Goal: Contribute content

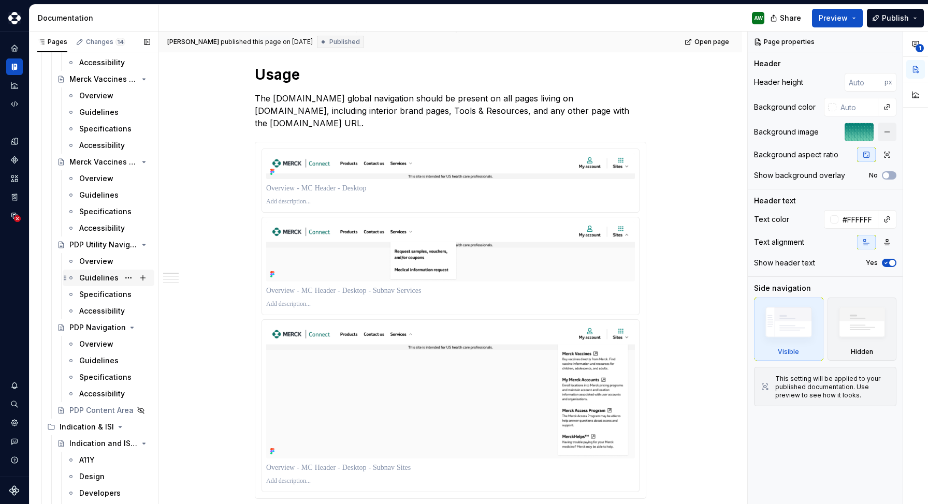
scroll to position [2560, 0]
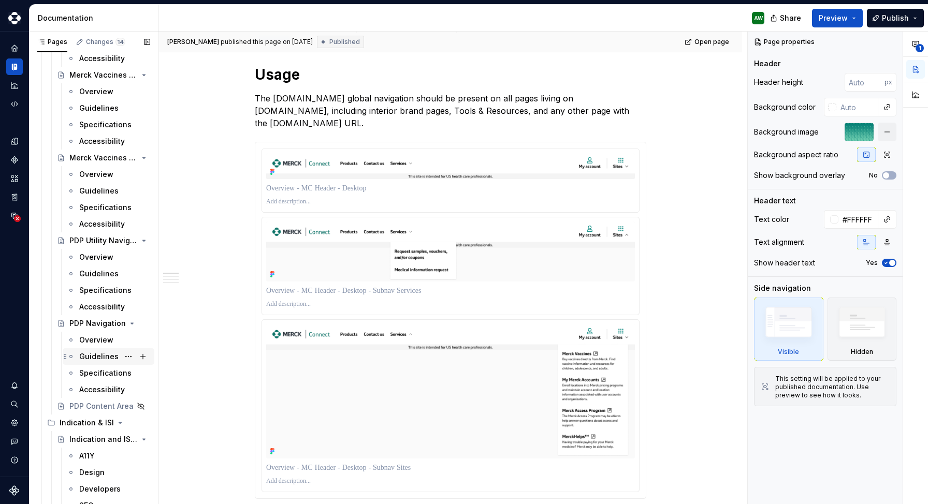
click at [96, 358] on div "Guidelines" at bounding box center [98, 357] width 39 height 10
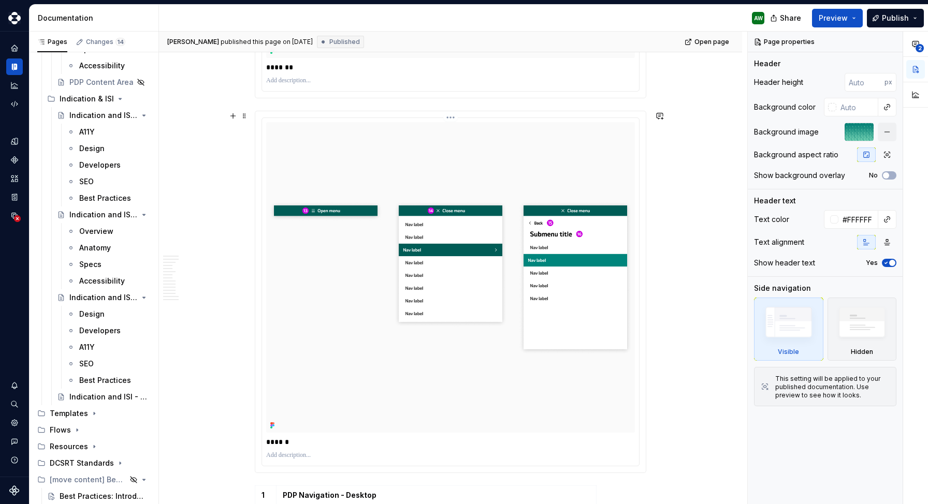
scroll to position [591, 0]
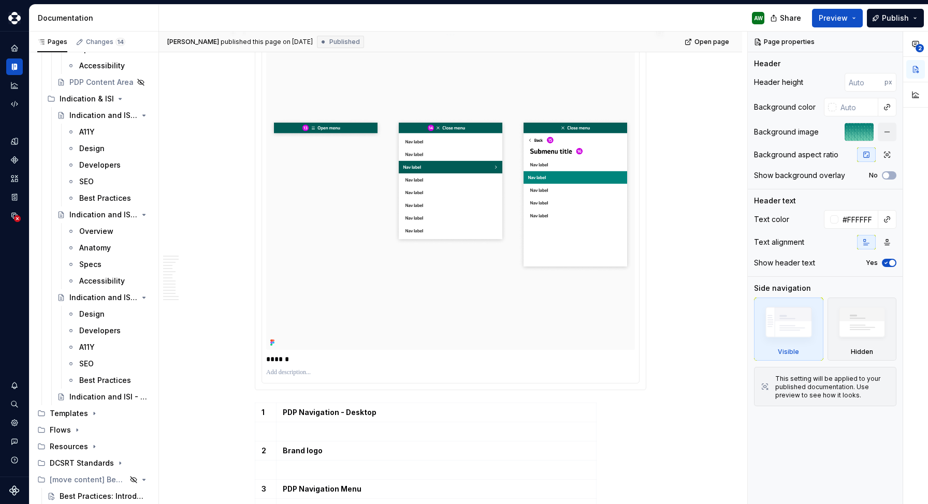
click at [343, 205] on img at bounding box center [450, 194] width 369 height 161
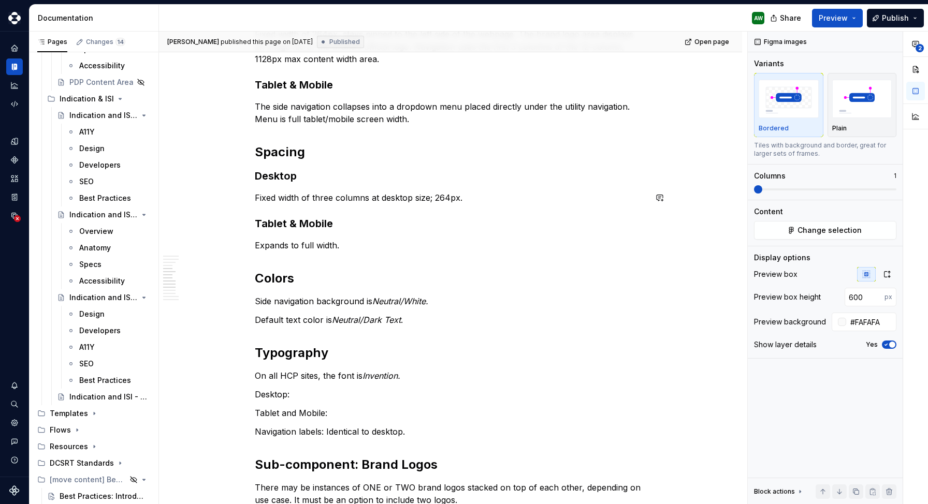
scroll to position [1729, 0]
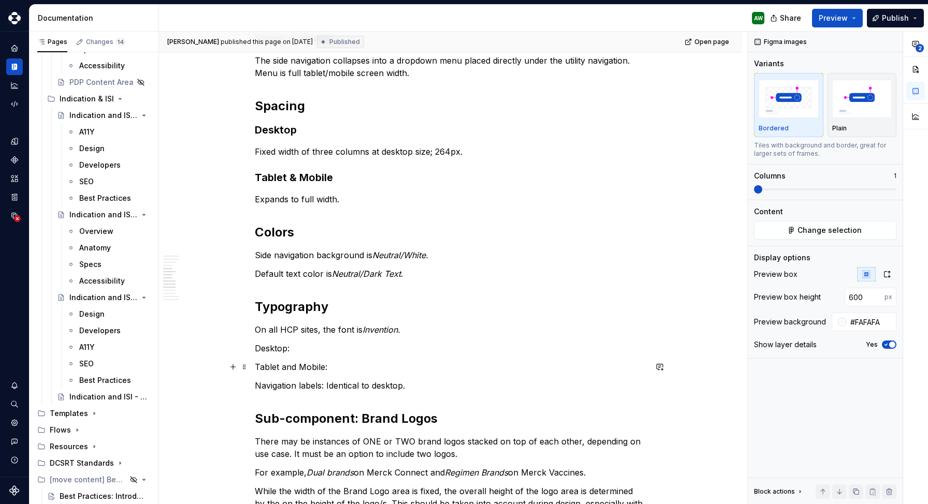
click at [341, 373] on p "Tablet and Mobile:" at bounding box center [450, 367] width 391 height 12
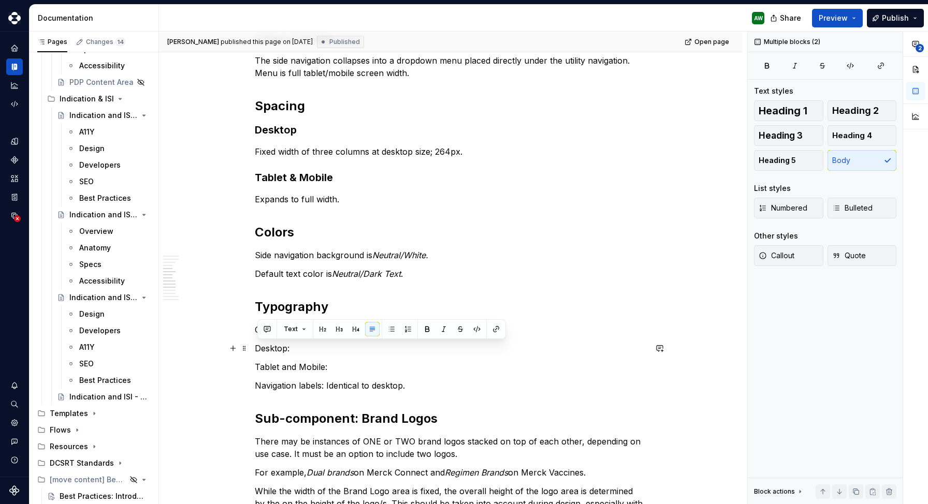
drag, startPoint x: 341, startPoint y: 373, endPoint x: 256, endPoint y: 352, distance: 87.5
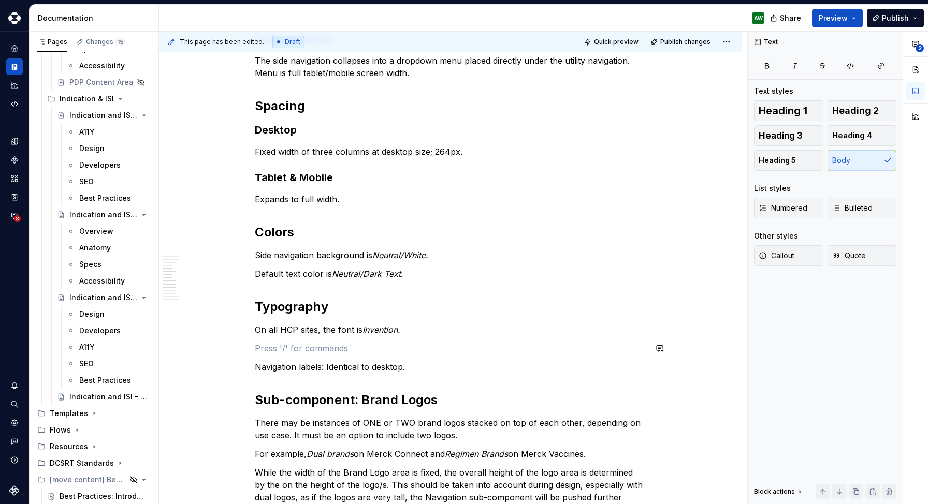
type textarea "*"
drag, startPoint x: 418, startPoint y: 367, endPoint x: 257, endPoint y: 354, distance: 162.1
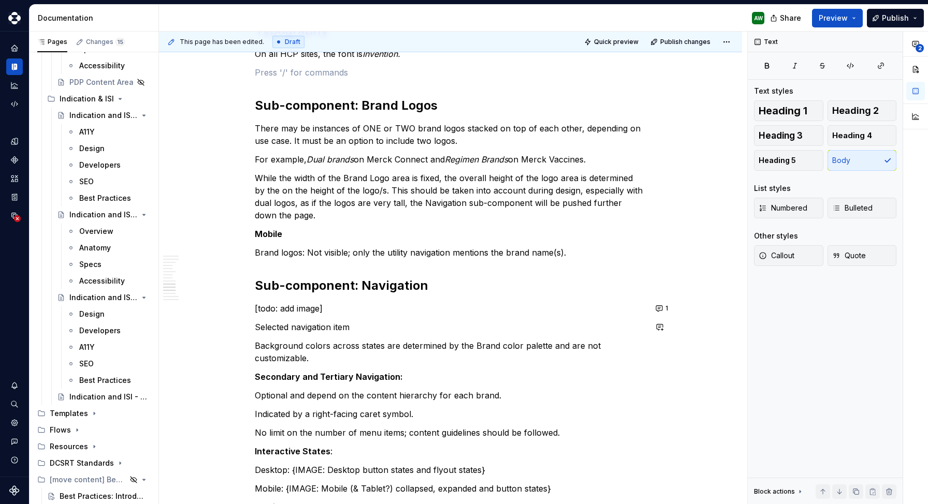
scroll to position [2008, 0]
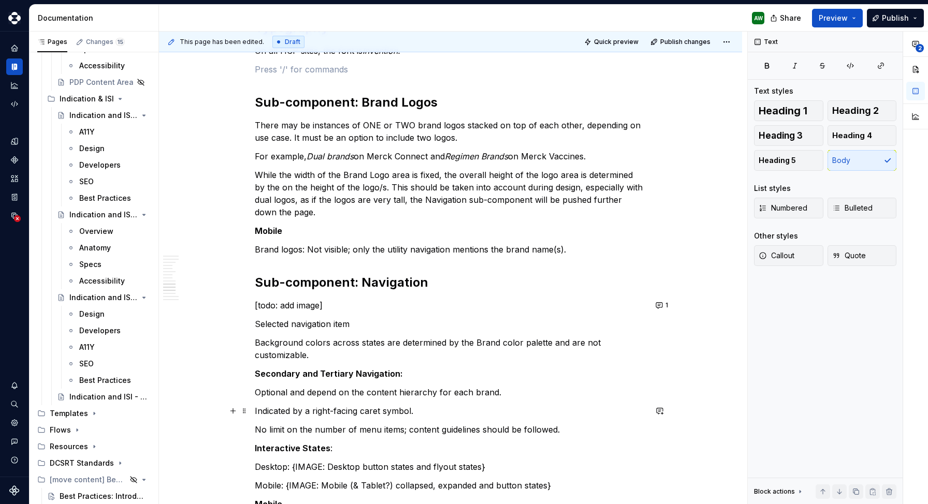
click at [260, 411] on p "Indicated by a right-facing caret symbol." at bounding box center [450, 411] width 391 height 12
click at [402, 373] on strong "Secondary and Tertiary Navigation:" at bounding box center [329, 374] width 148 height 10
click at [336, 447] on p "Interactive States :" at bounding box center [450, 448] width 391 height 12
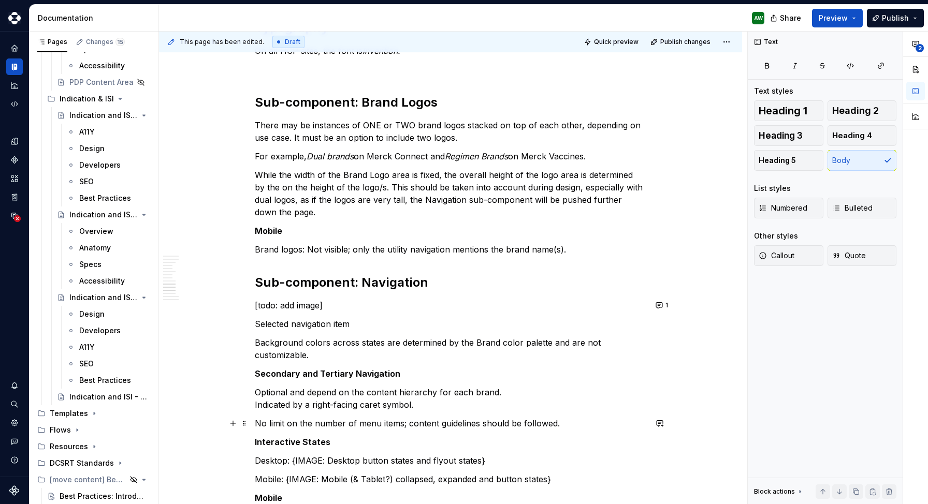
click at [262, 423] on p "No limit on the number of menu items; content guidelines should be followed." at bounding box center [450, 423] width 391 height 12
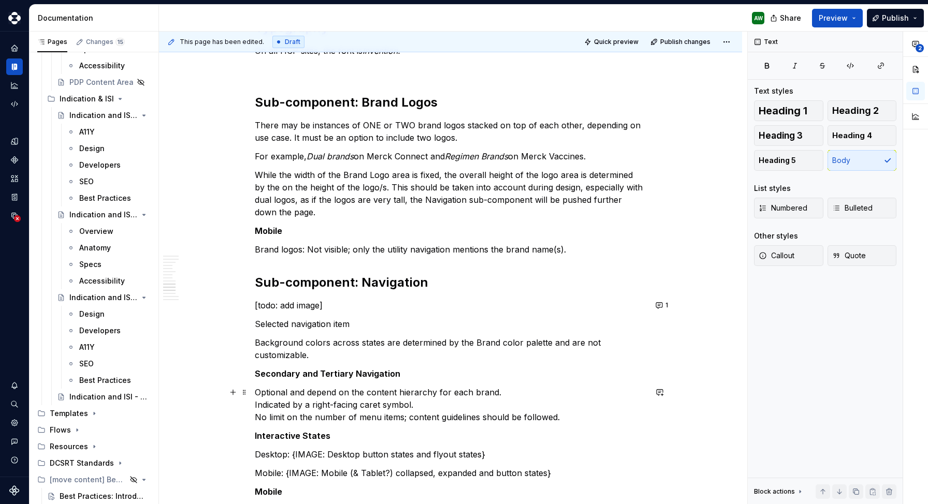
click at [270, 414] on p "Optional and depend on the content hierarchy for each brand. Indicated by a rig…" at bounding box center [450, 404] width 391 height 37
click at [431, 417] on p "Optional and depend on the content hierarchy for each brand. Indicated by a rig…" at bounding box center [450, 404] width 391 height 37
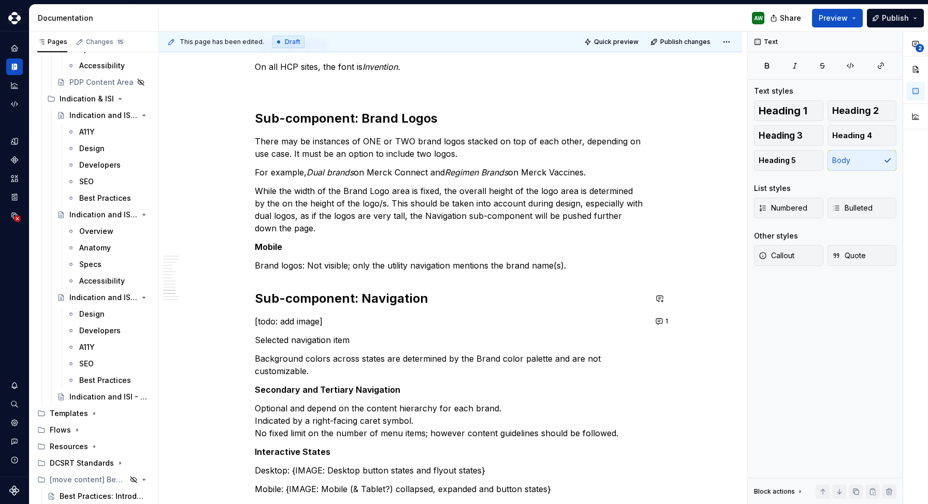
scroll to position [1963, 0]
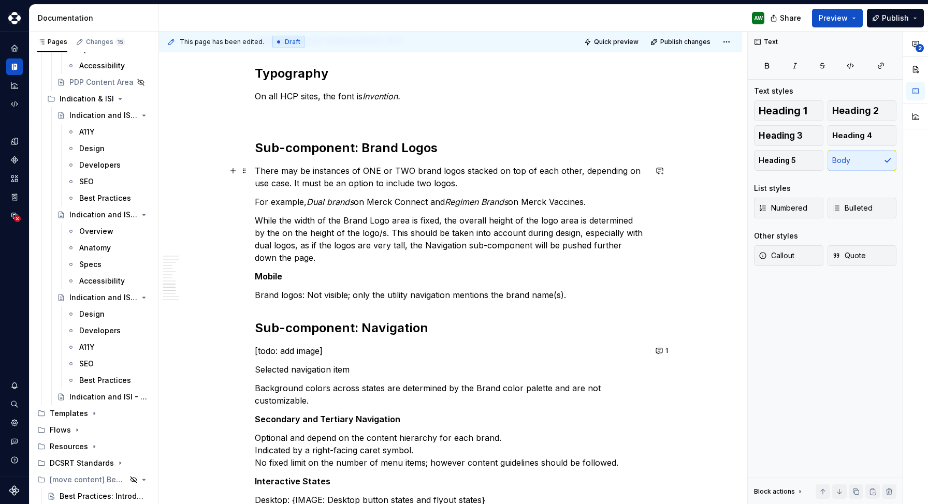
click at [372, 170] on p "There may be instances of ONE or TWO brand logos stacked on top of each other, …" at bounding box center [450, 177] width 391 height 25
click at [370, 171] on p "There may be instances of one or TWO brand logos stacked on top of each other, …" at bounding box center [450, 177] width 391 height 25
click at [399, 171] on p "There may be instances of one or TWO brand logos stacked on top of each other, …" at bounding box center [450, 177] width 391 height 25
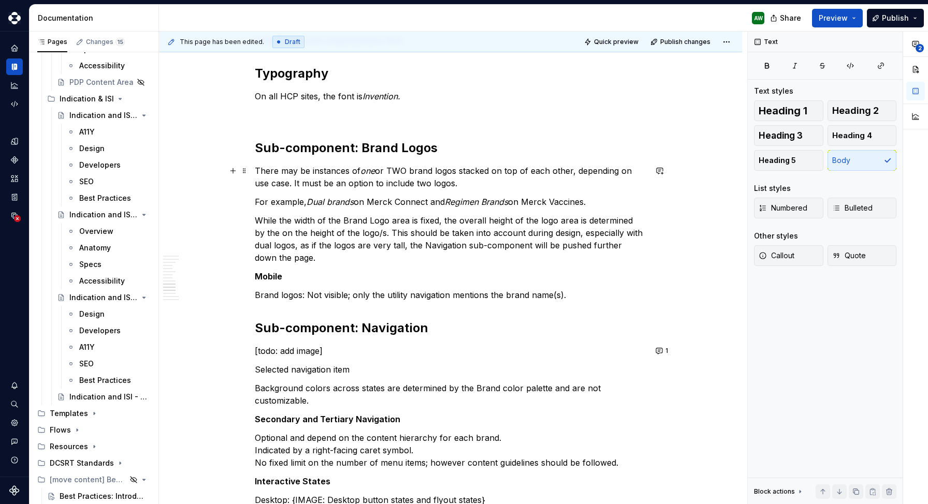
click at [399, 171] on p "There may be instances of one or TWO brand logos stacked on top of each other, …" at bounding box center [450, 177] width 391 height 25
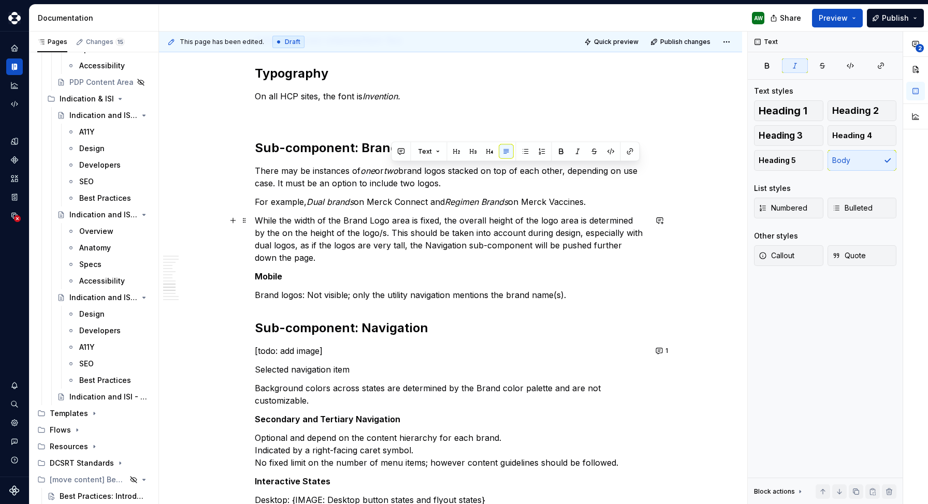
click at [457, 240] on p "While the width of the Brand Logo area is fixed, the overall height of the logo…" at bounding box center [450, 239] width 391 height 50
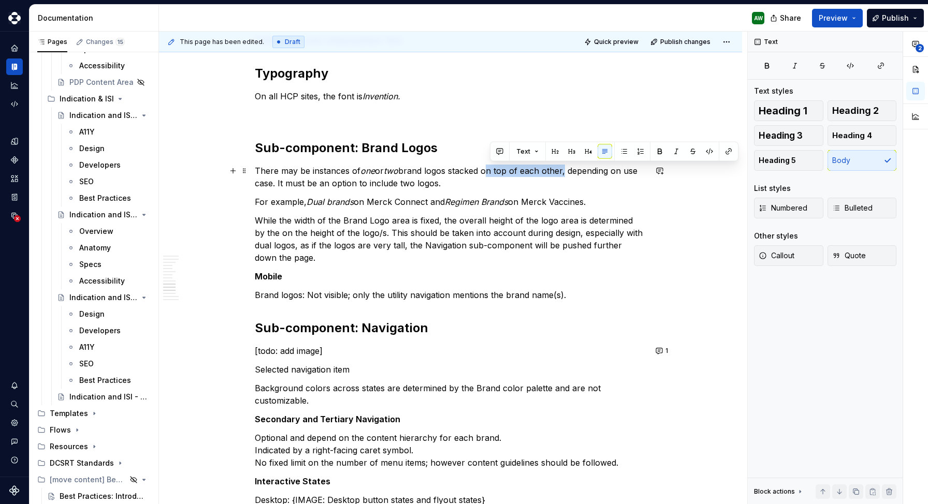
drag, startPoint x: 570, startPoint y: 170, endPoint x: 492, endPoint y: 170, distance: 77.2
click at [492, 170] on p "There may be instances of one or two brand logos stacked on top of each other, …" at bounding box center [450, 177] width 391 height 25
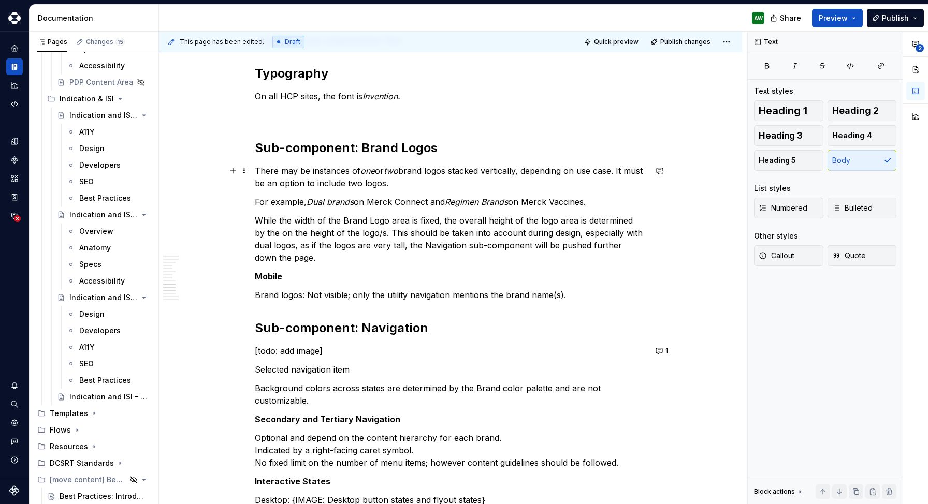
click at [625, 169] on p "There may be instances of one or two brand logos stacked vertically, depending …" at bounding box center [450, 177] width 391 height 25
drag, startPoint x: 423, startPoint y: 183, endPoint x: 238, endPoint y: 183, distance: 184.9
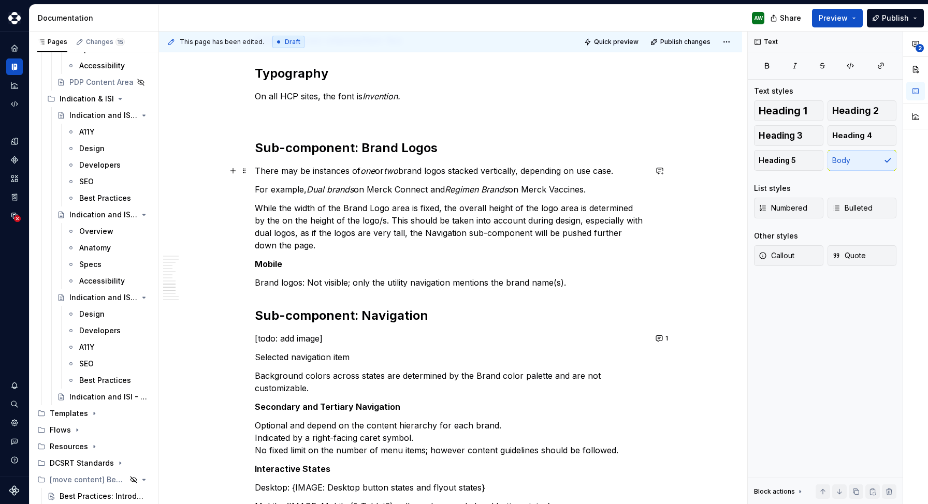
click at [363, 171] on p "There may be instances of one or two brand logos stacked vertically, depending …" at bounding box center [450, 171] width 391 height 12
click at [361, 169] on em "one" at bounding box center [367, 171] width 14 height 10
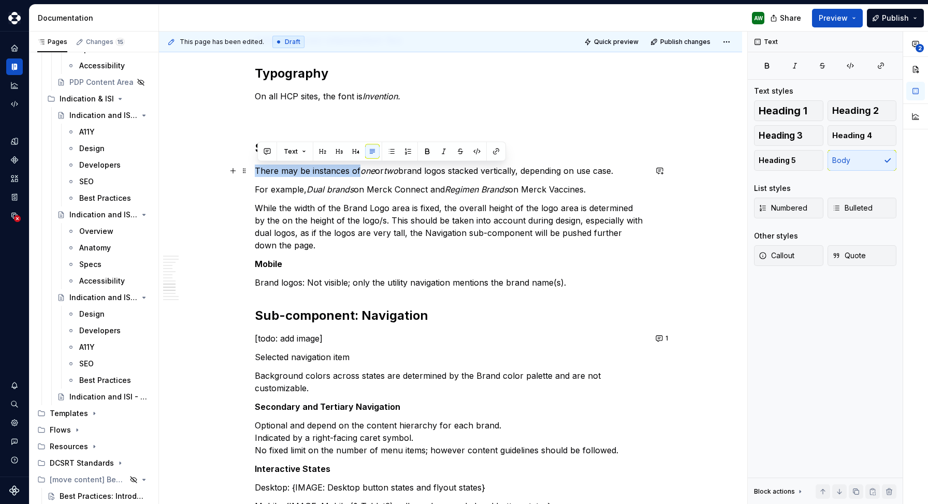
drag, startPoint x: 362, startPoint y: 170, endPoint x: 254, endPoint y: 175, distance: 107.8
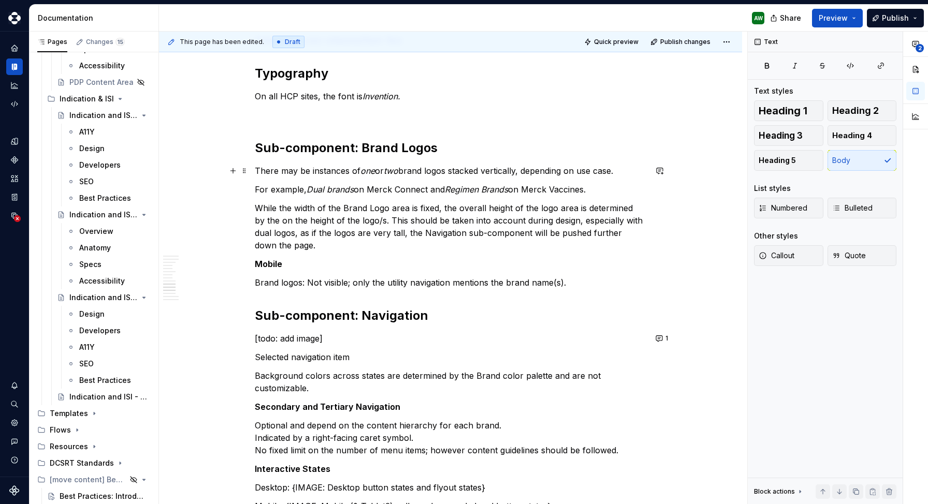
click at [363, 169] on p "There may be instances of one or two brand logos stacked vertically, depending …" at bounding box center [450, 171] width 391 height 12
drag, startPoint x: 623, startPoint y: 170, endPoint x: 257, endPoint y: 171, distance: 366.1
click at [257, 171] on p "There may be instances of one or two brand logos stacked vertically, depending …" at bounding box center [450, 171] width 391 height 12
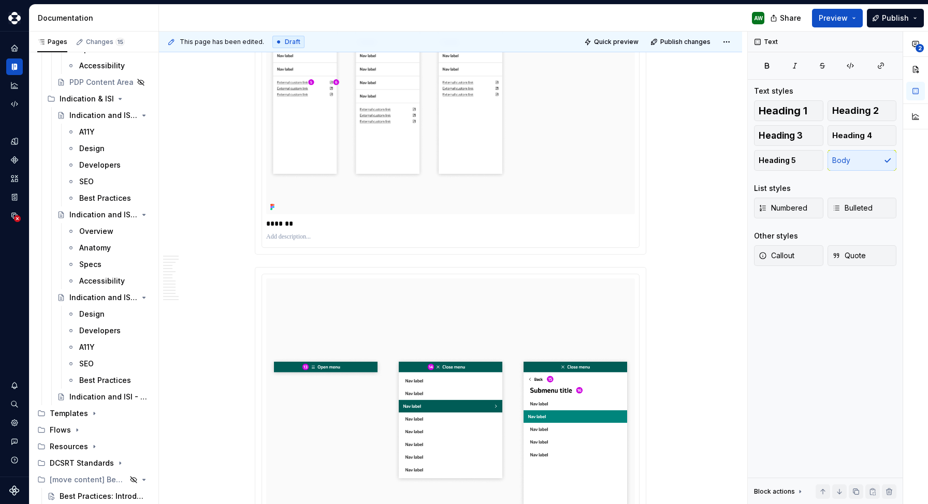
scroll to position [0, 0]
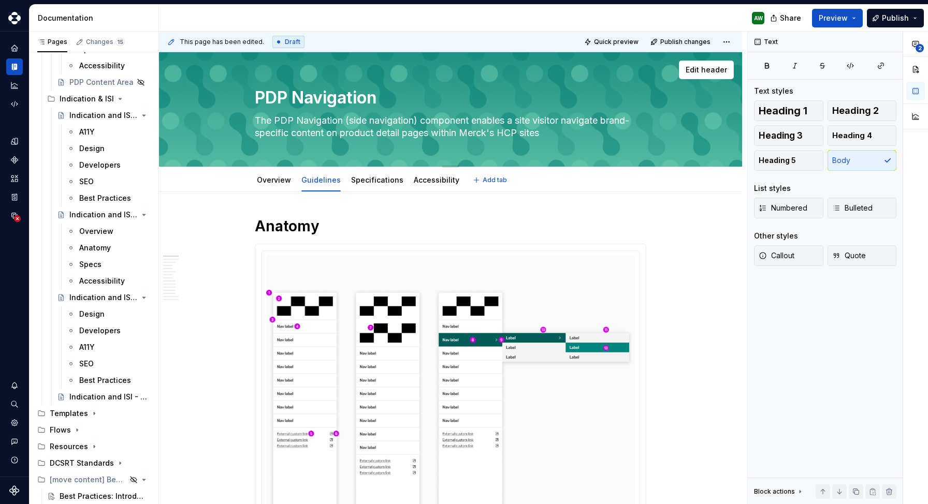
click at [295, 97] on textarea "PDP Navigation" at bounding box center [448, 97] width 391 height 25
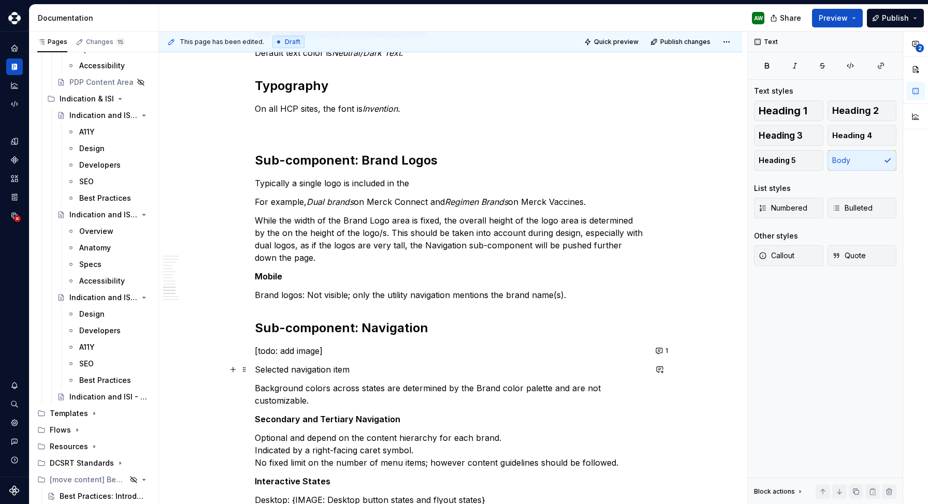
scroll to position [2025, 0]
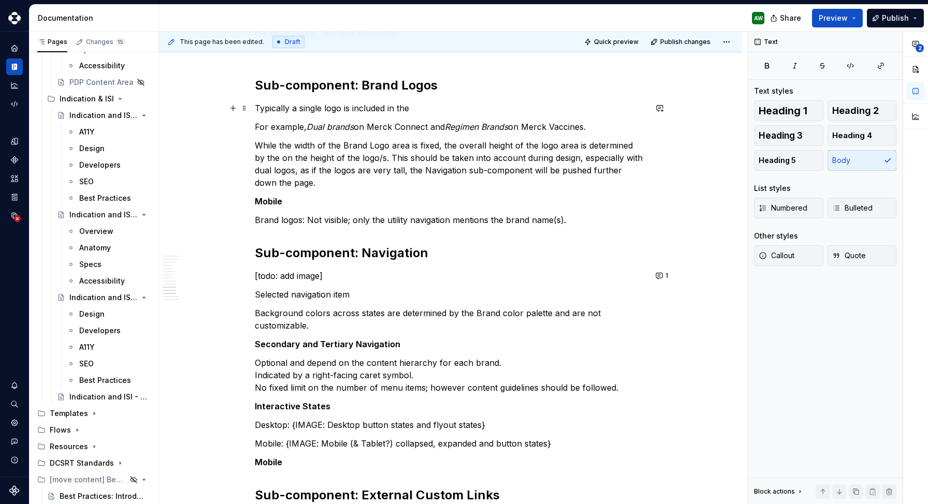
click at [393, 109] on p "Typically a single logo is included in the" at bounding box center [450, 108] width 391 height 12
click at [419, 107] on p "Typically a single logo is included in the" at bounding box center [450, 108] width 391 height 12
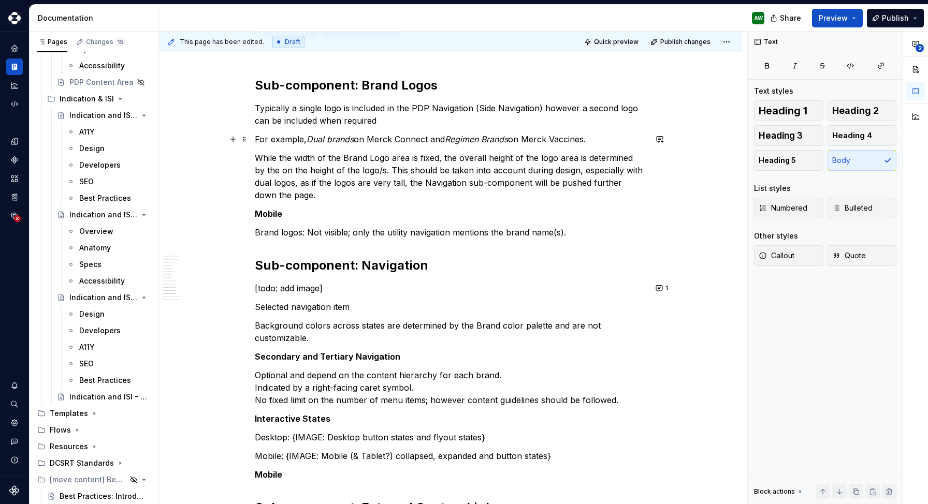
click at [258, 140] on p "For example, Dual brands on Merck Connect and Regimen Brands on Merck Vaccines." at bounding box center [450, 139] width 391 height 12
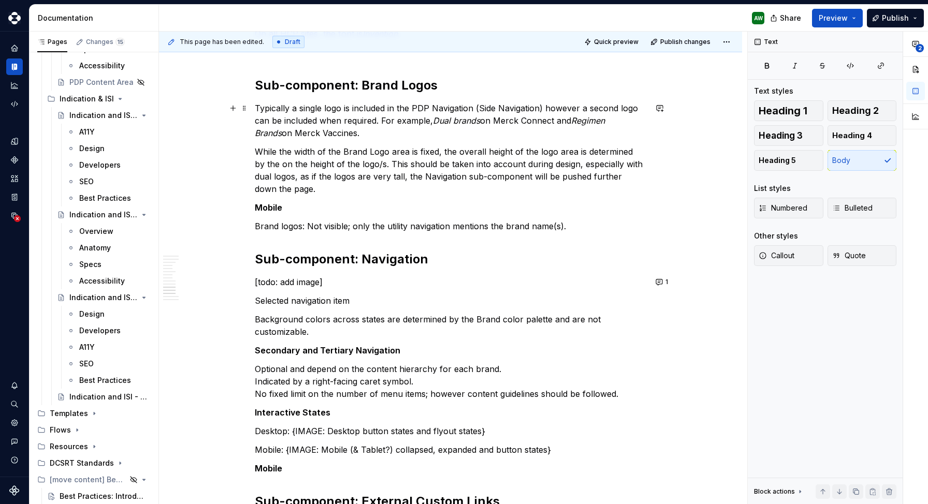
click at [339, 133] on p "Typically a single logo is included in the PDP Navigation (Side Navigation) how…" at bounding box center [450, 120] width 391 height 37
click at [361, 132] on p "Typically a single logo is included in the PDP Navigation (Side Navigation) how…" at bounding box center [450, 120] width 391 height 37
click at [393, 133] on p "Typically a single logo is included in the PDP Navigation (Side Navigation) how…" at bounding box center [450, 120] width 391 height 37
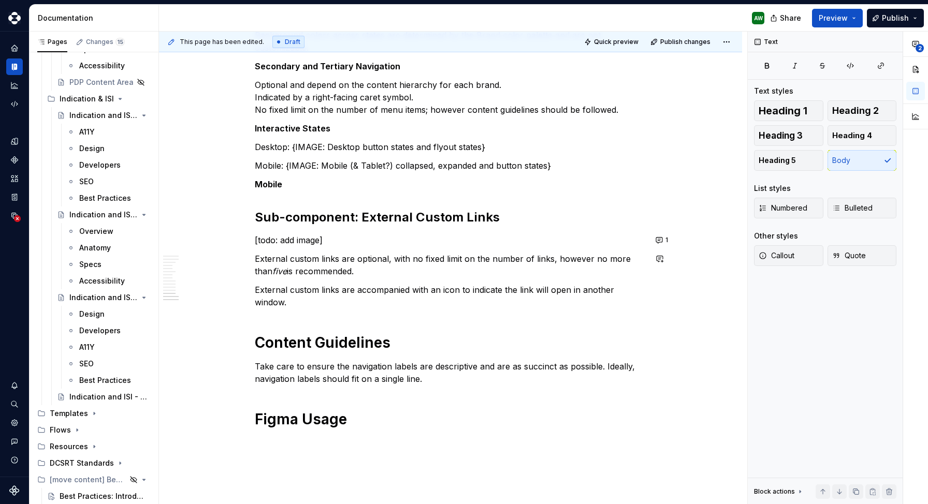
scroll to position [2310, 0]
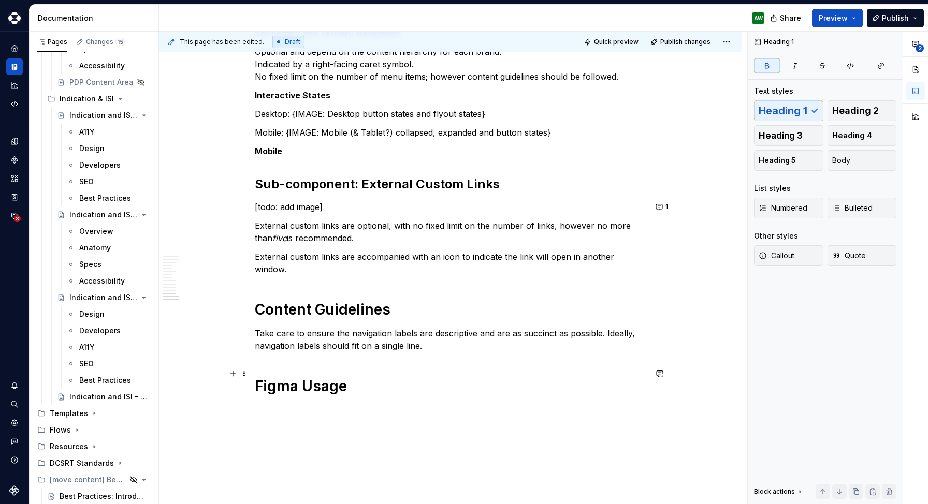
scroll to position [2338, 0]
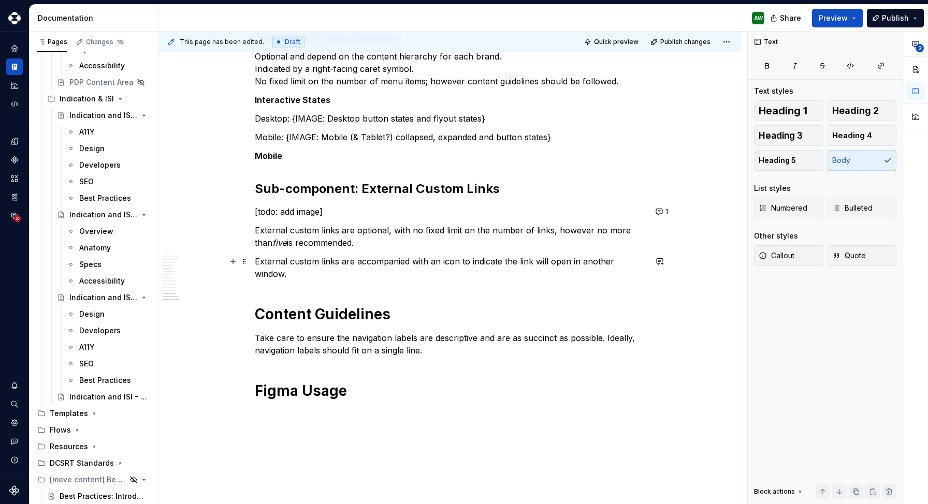
click at [646, 261] on p "External custom links are accompanied with an icon to indicate the link will op…" at bounding box center [450, 267] width 391 height 25
click at [646, 263] on p "External custom links are accompanied with an icon to indicate the link will op…" at bounding box center [450, 267] width 391 height 25
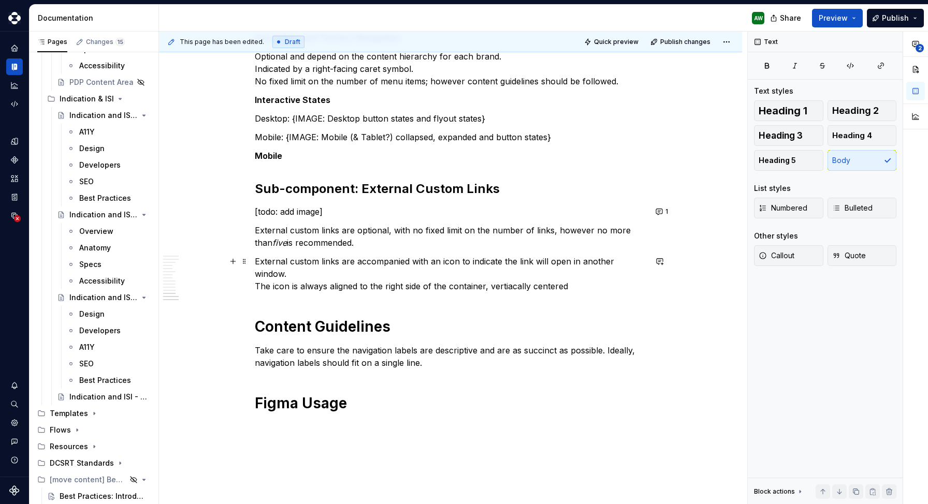
click at [514, 271] on p "External custom links are accompanied with an icon to indicate the link will op…" at bounding box center [450, 273] width 391 height 37
type textarea "*"
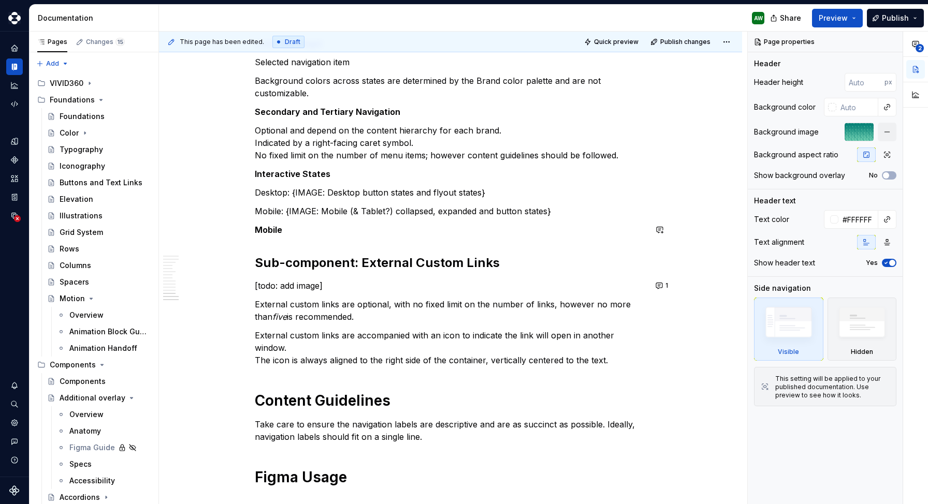
scroll to position [2265, 0]
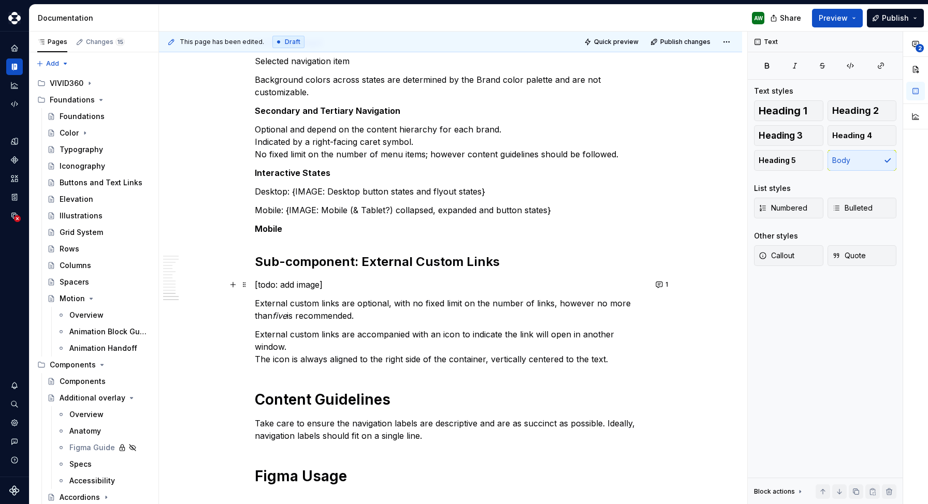
type textarea "*"
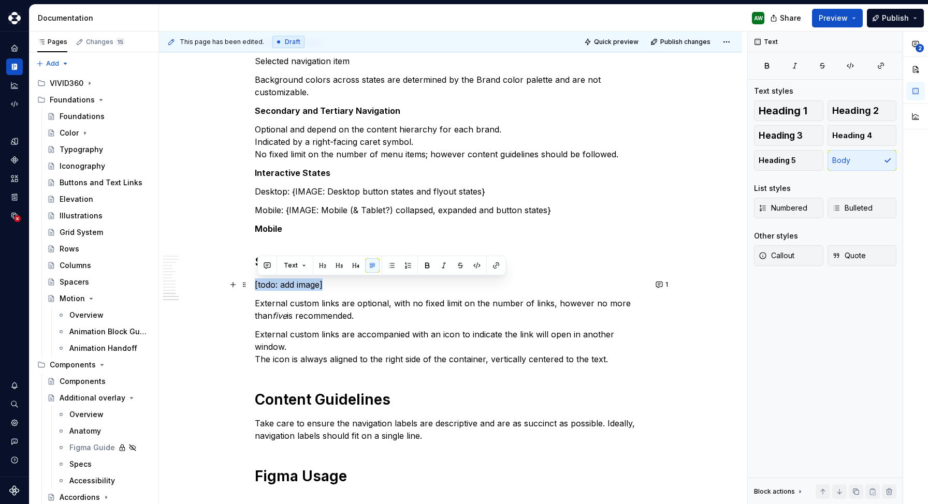
drag, startPoint x: 332, startPoint y: 284, endPoint x: 256, endPoint y: 285, distance: 75.6
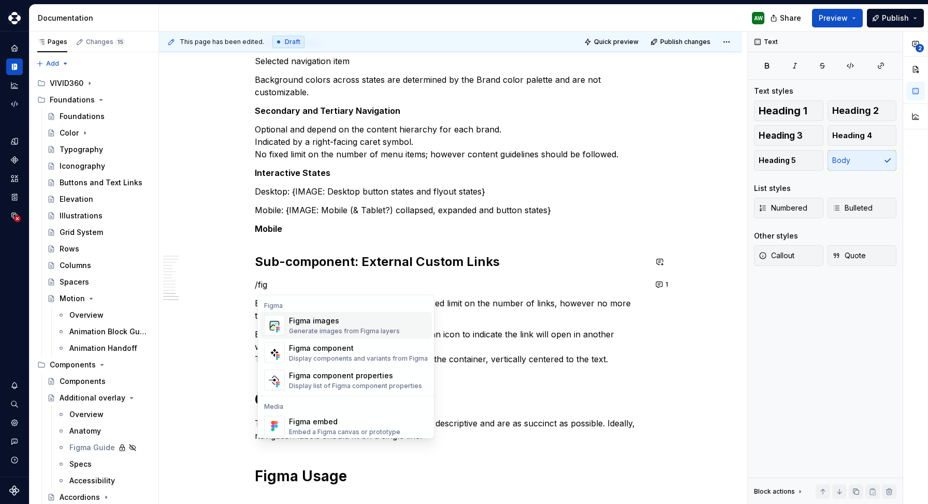
click at [331, 324] on div "Figma images" at bounding box center [344, 321] width 111 height 10
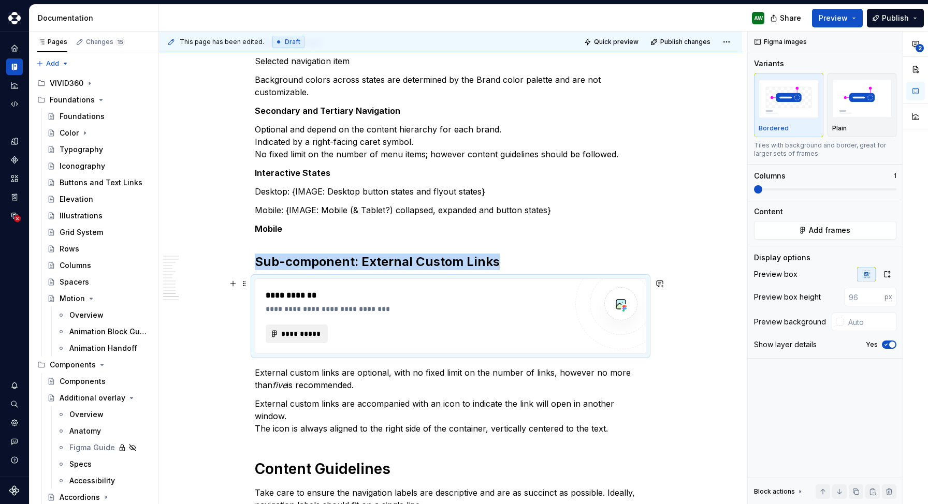
click at [307, 333] on span "**********" at bounding box center [301, 334] width 40 height 10
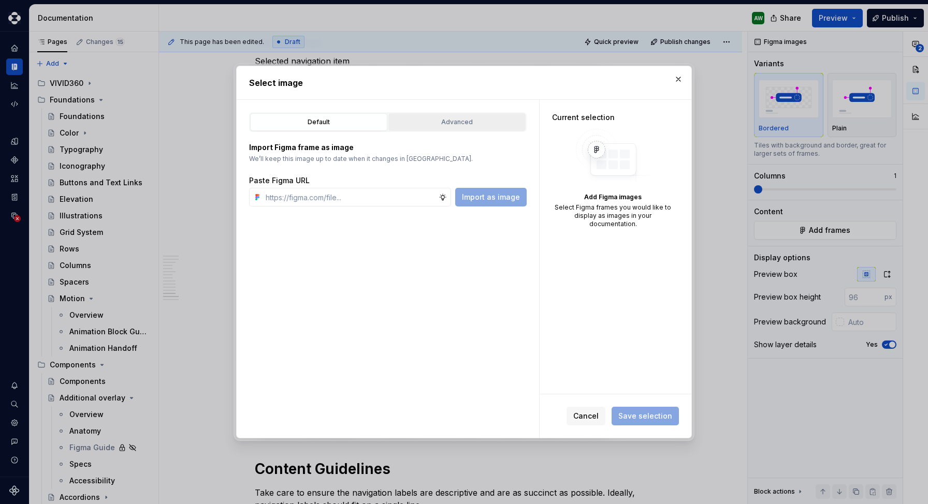
click at [462, 122] on div "Advanced" at bounding box center [457, 122] width 130 height 10
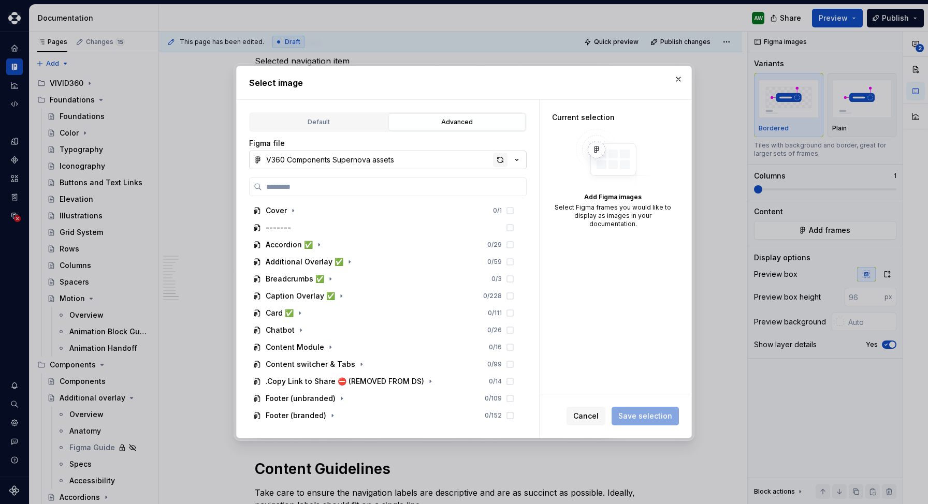
click at [501, 158] on div "button" at bounding box center [500, 160] width 14 height 14
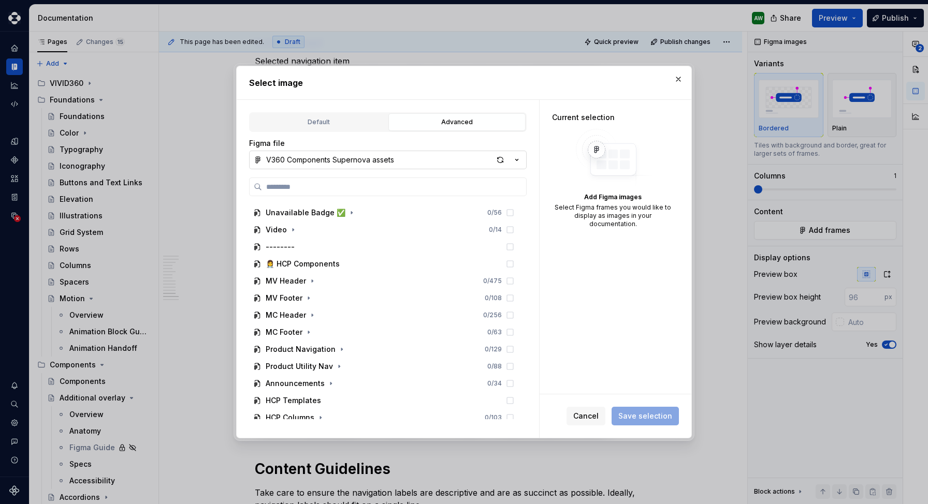
scroll to position [603, 0]
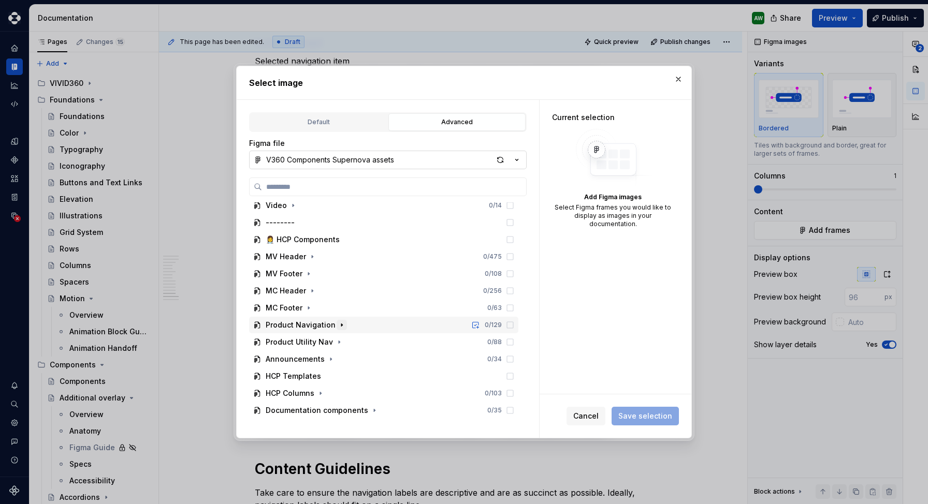
click at [338, 323] on icon "button" at bounding box center [342, 325] width 8 height 8
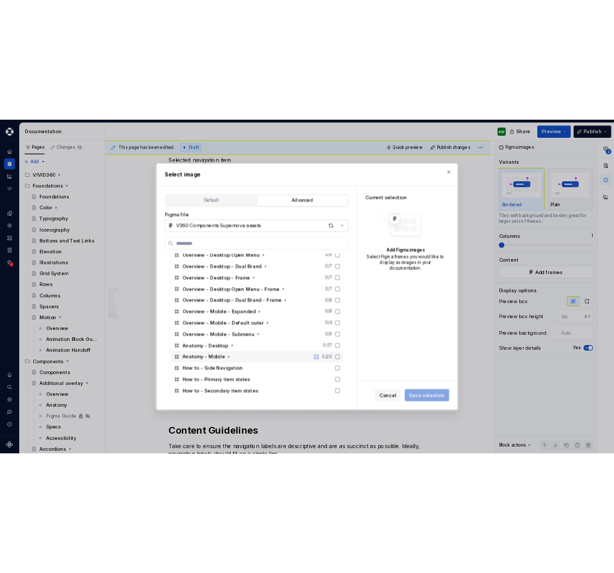
scroll to position [754, 0]
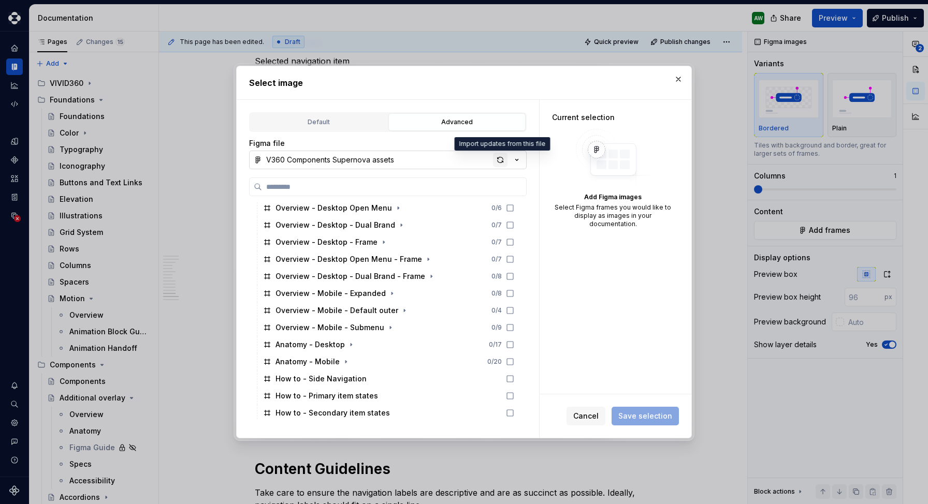
click at [500, 164] on div "button" at bounding box center [500, 160] width 14 height 14
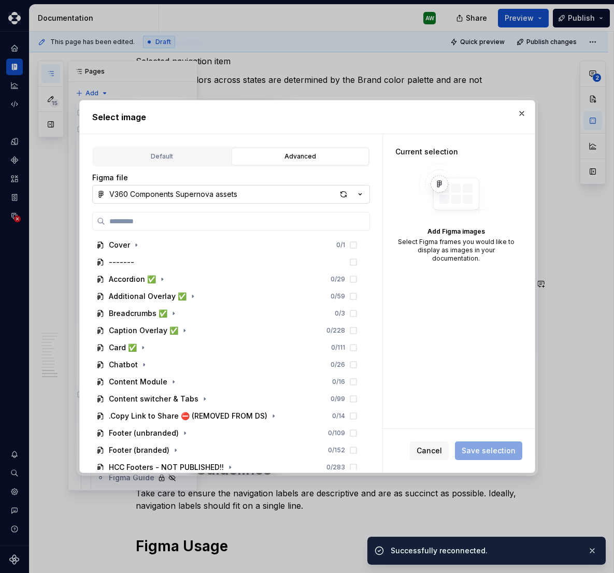
scroll to position [2265, 0]
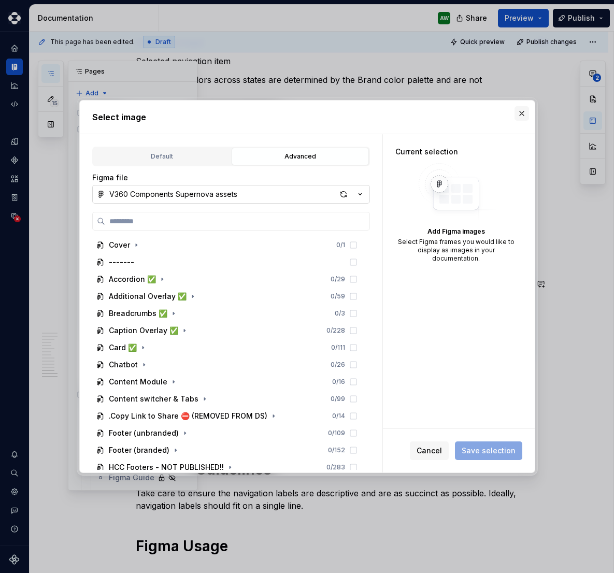
click at [521, 110] on button "button" at bounding box center [521, 113] width 14 height 14
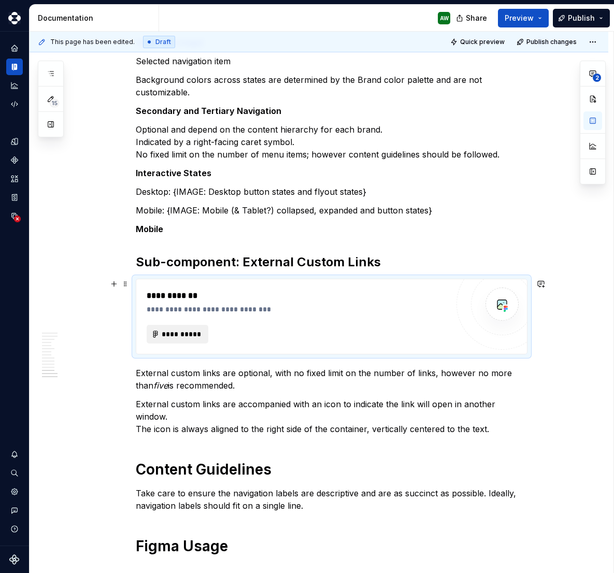
click at [175, 333] on span "**********" at bounding box center [182, 334] width 40 height 10
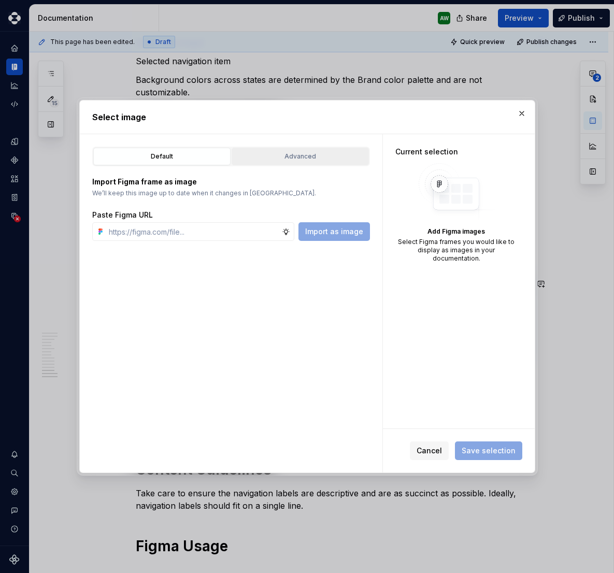
click at [279, 162] on button "Advanced" at bounding box center [299, 157] width 137 height 18
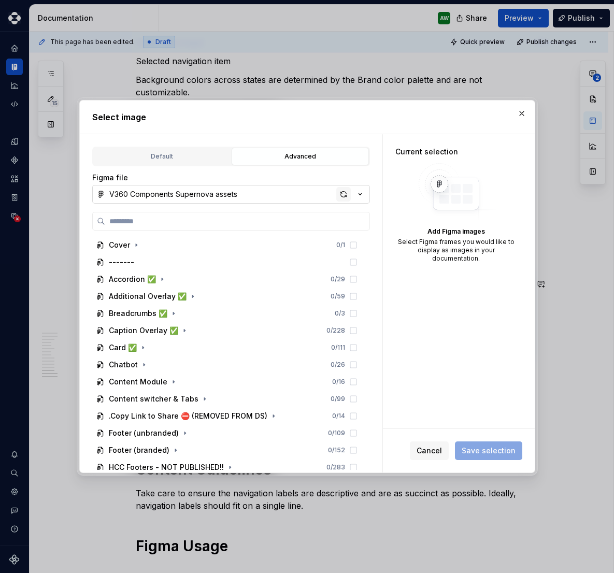
click at [340, 196] on div "button" at bounding box center [343, 194] width 14 height 14
type textarea "*"
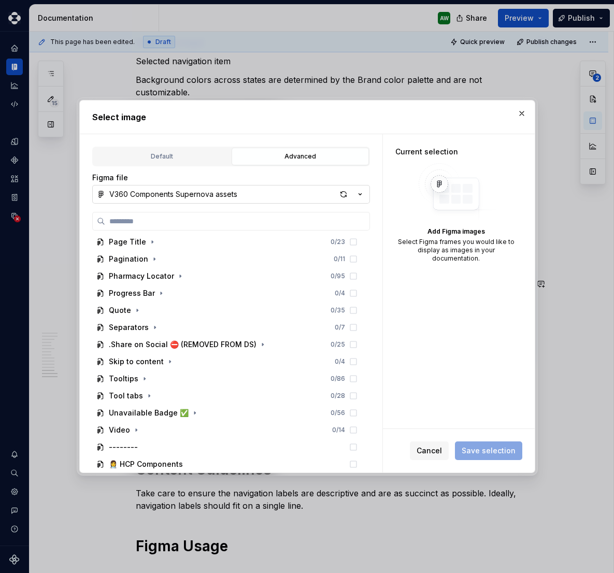
scroll to position [420, 0]
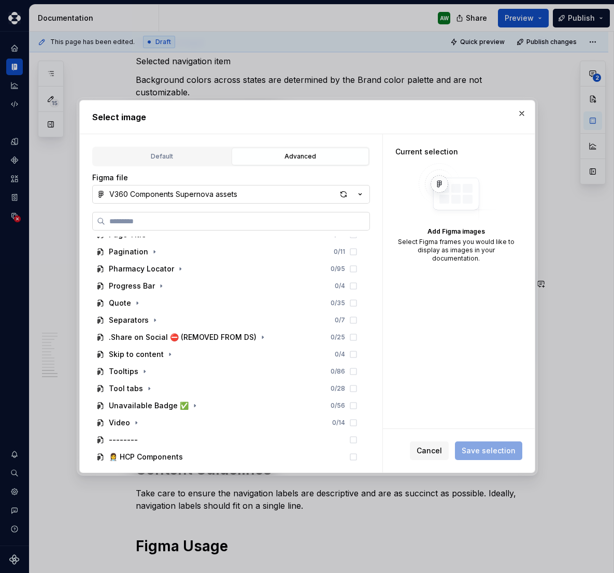
click at [124, 220] on input "search" at bounding box center [237, 221] width 264 height 10
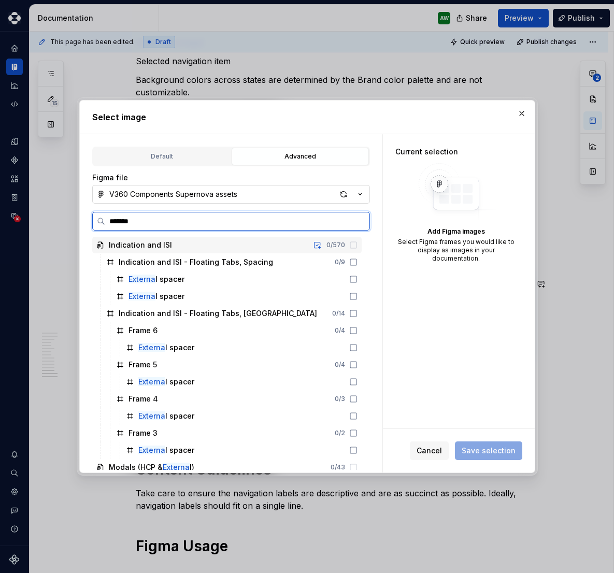
type input "********"
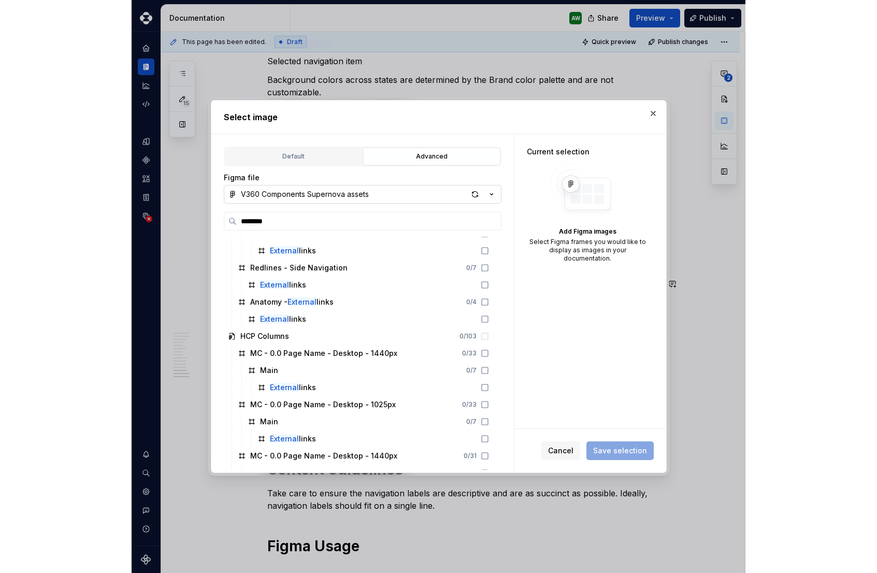
scroll to position [818, 0]
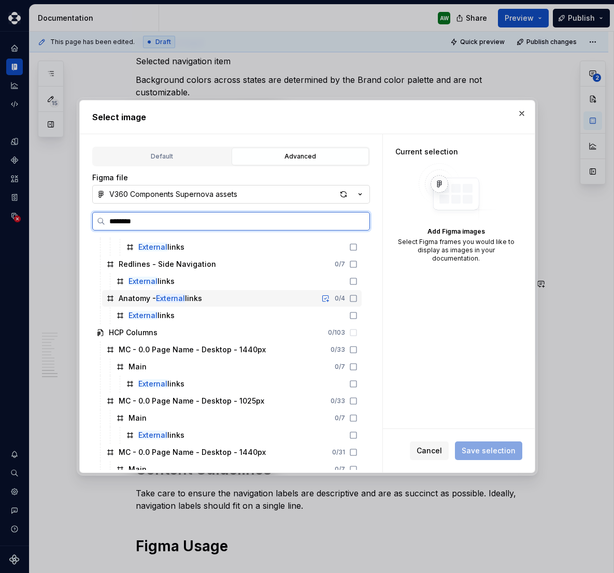
click at [357, 299] on icon at bounding box center [353, 298] width 8 height 8
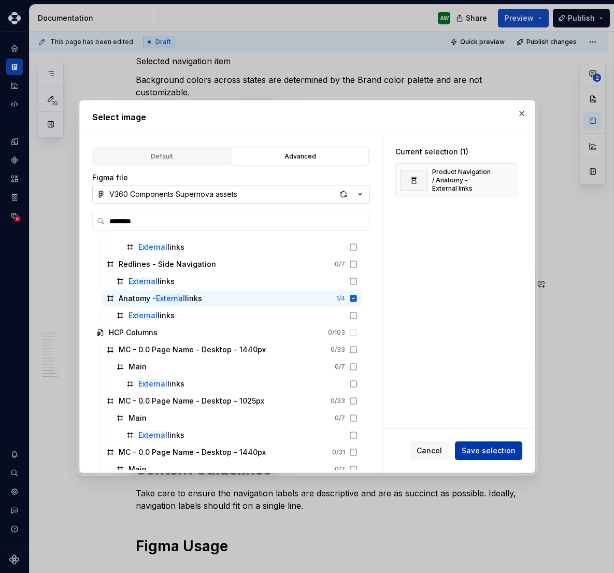
click at [492, 446] on span "Save selection" at bounding box center [488, 450] width 54 height 10
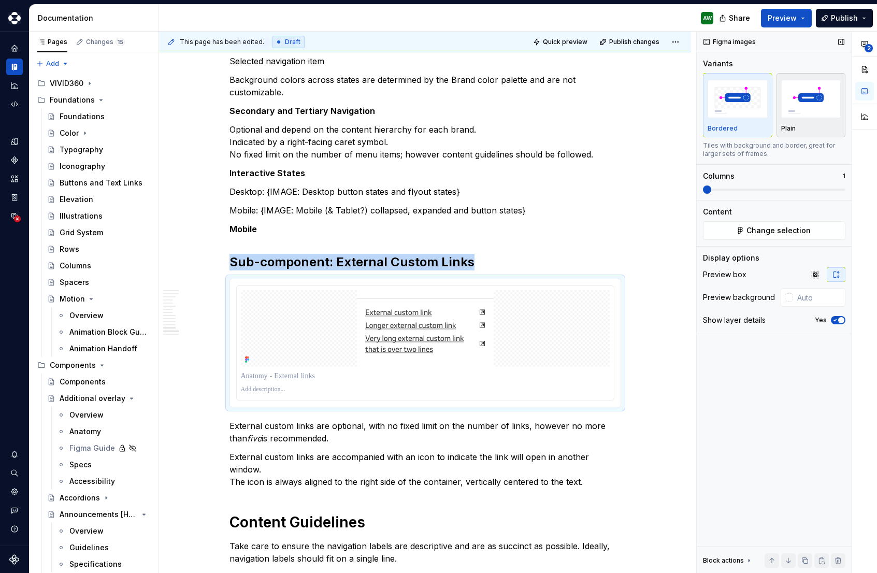
click at [792, 104] on img "button" at bounding box center [811, 99] width 60 height 38
click at [811, 273] on icon "button" at bounding box center [815, 274] width 8 height 8
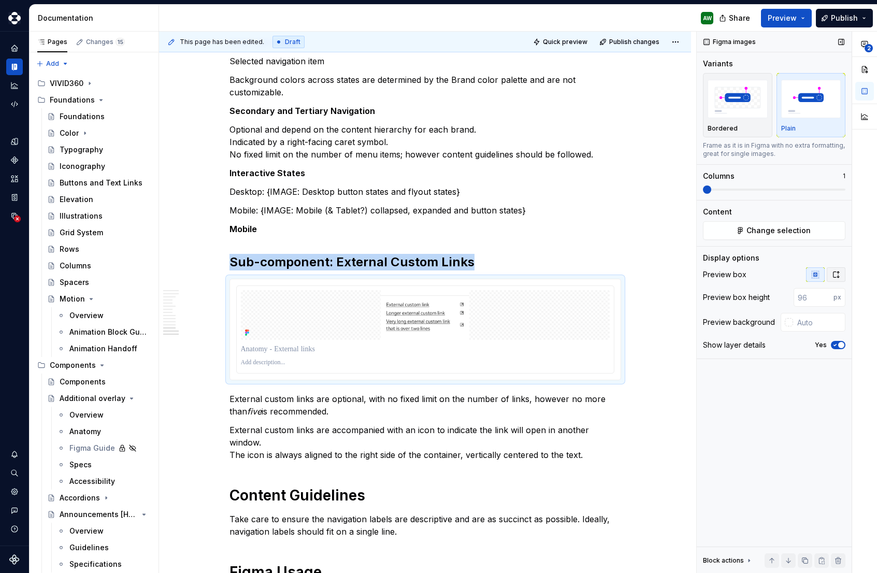
click at [836, 274] on icon "button" at bounding box center [836, 274] width 8 height 8
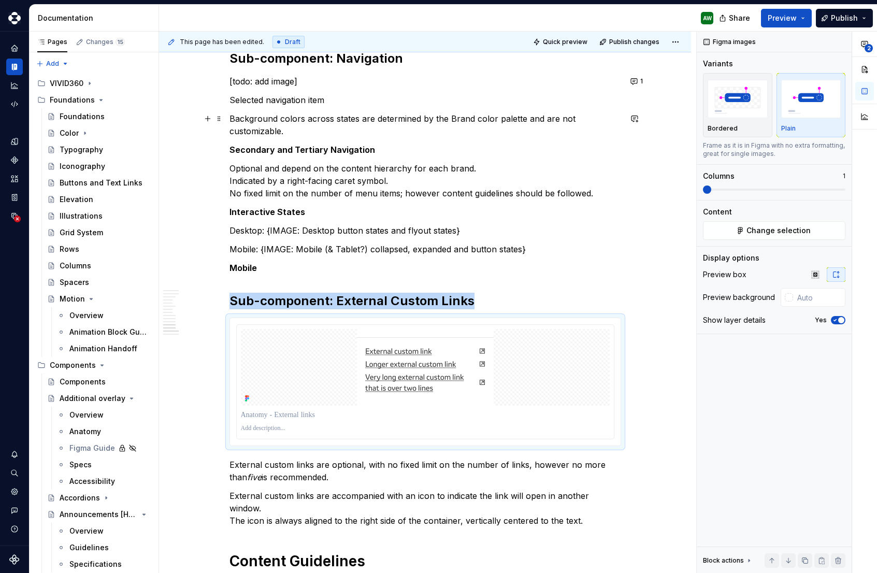
scroll to position [2221, 0]
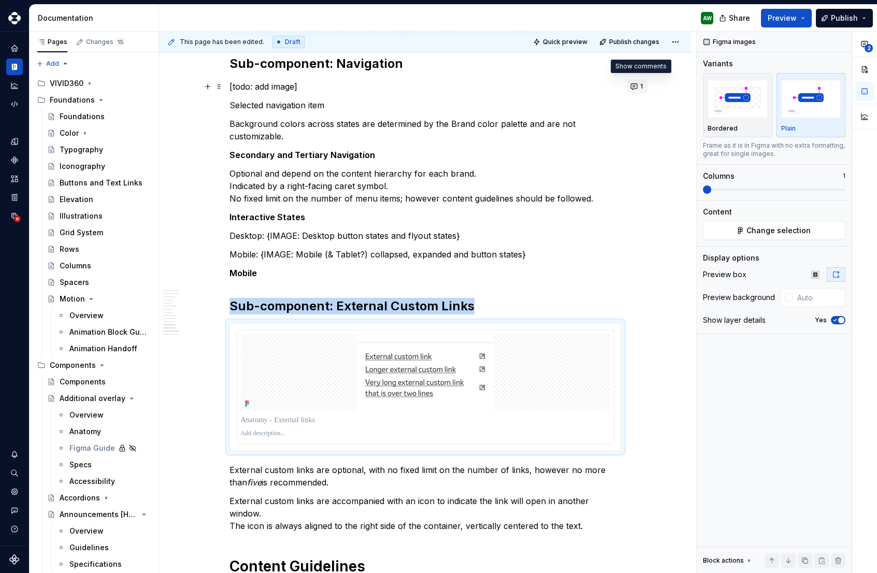
click at [637, 84] on button "1" at bounding box center [637, 86] width 20 height 14
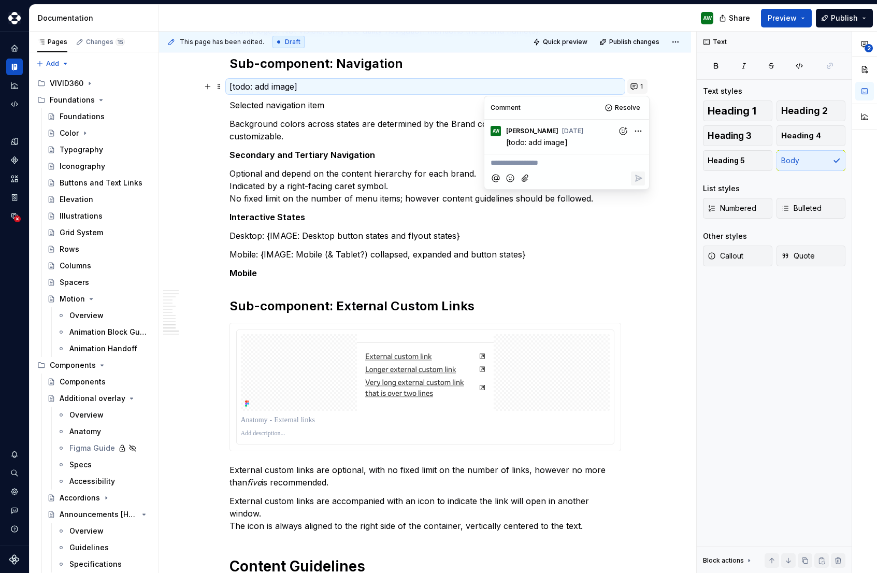
click at [637, 84] on button "1" at bounding box center [637, 86] width 20 height 14
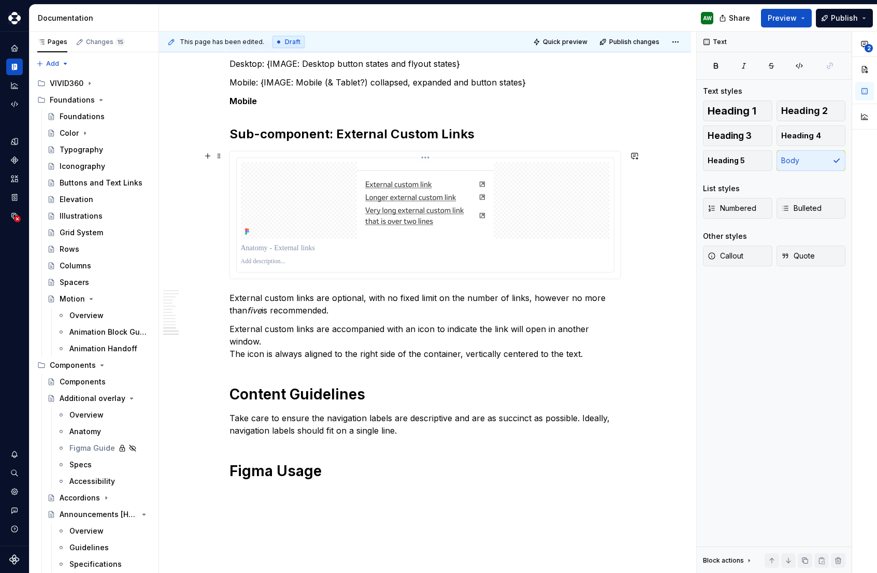
scroll to position [2396, 0]
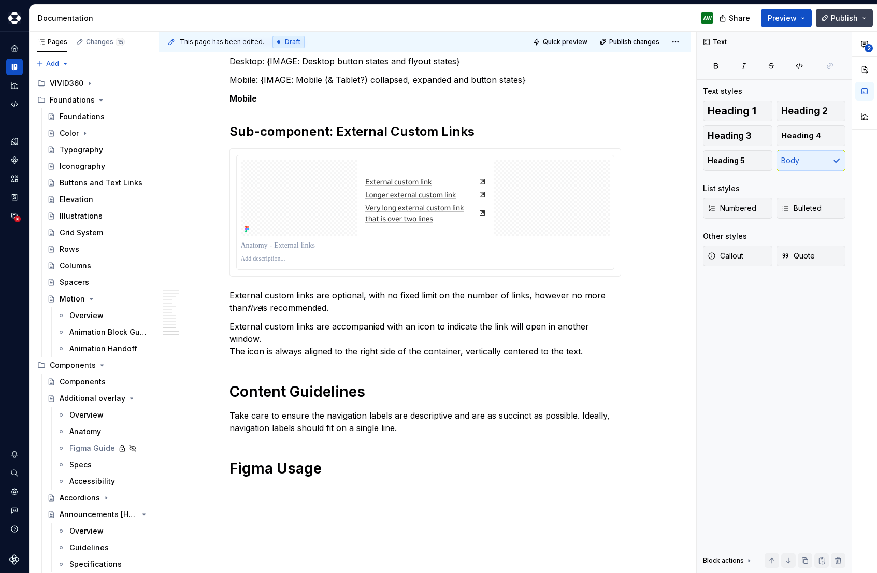
click at [844, 15] on span "Publish" at bounding box center [844, 18] width 27 height 10
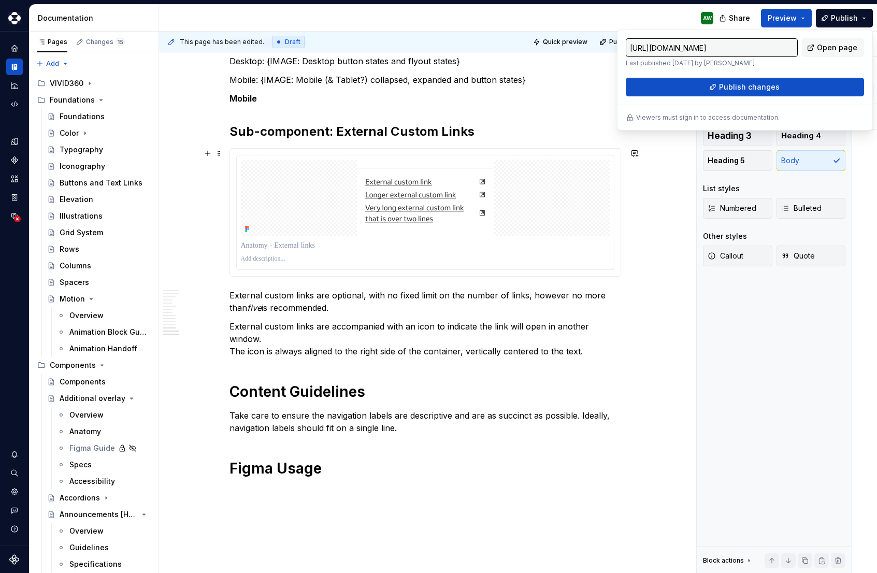
click at [615, 151] on div at bounding box center [425, 212] width 390 height 127
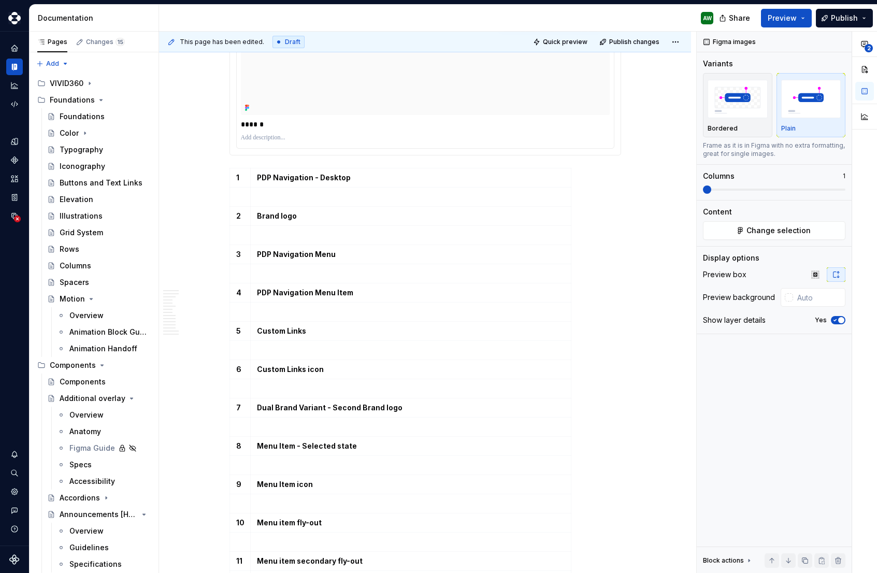
scroll to position [175, 0]
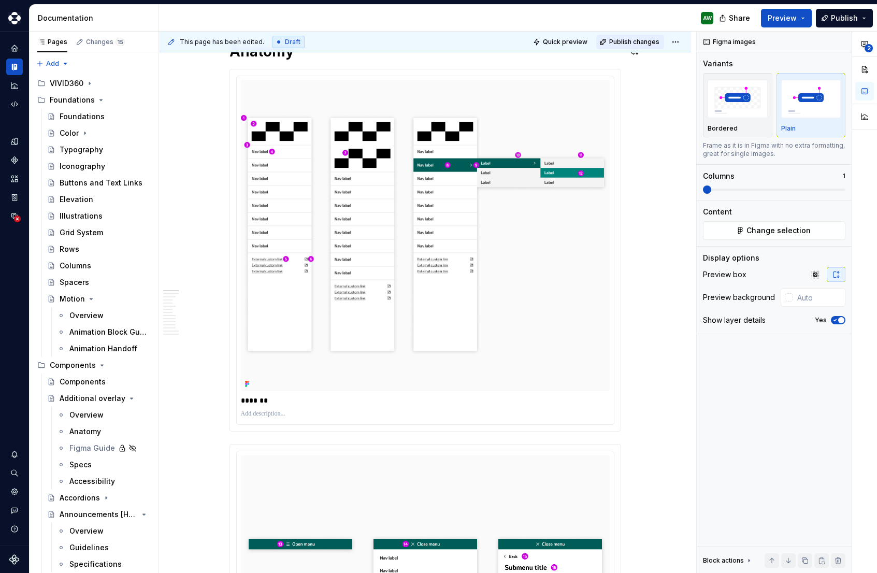
click at [639, 42] on span "Publish changes" at bounding box center [634, 42] width 50 height 8
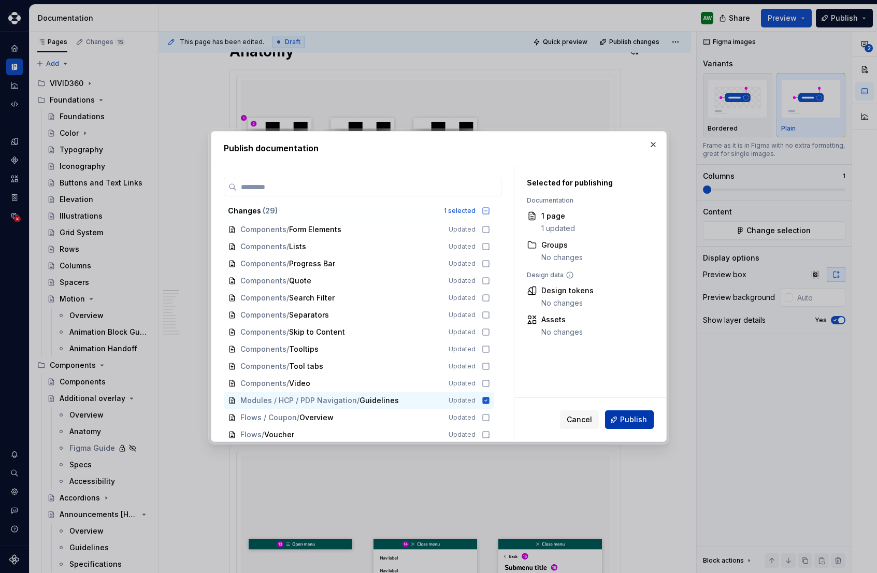
click at [621, 424] on button "Publish" at bounding box center [629, 419] width 49 height 19
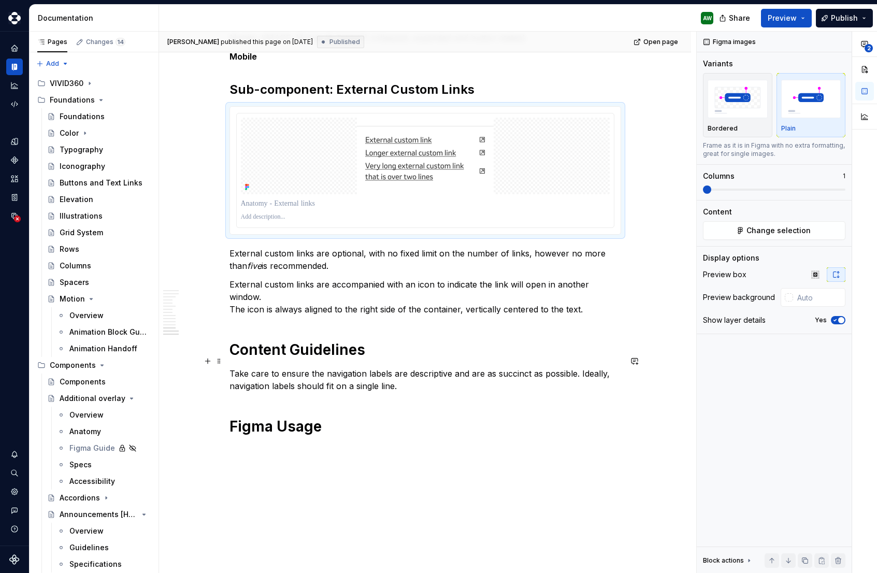
scroll to position [2396, 0]
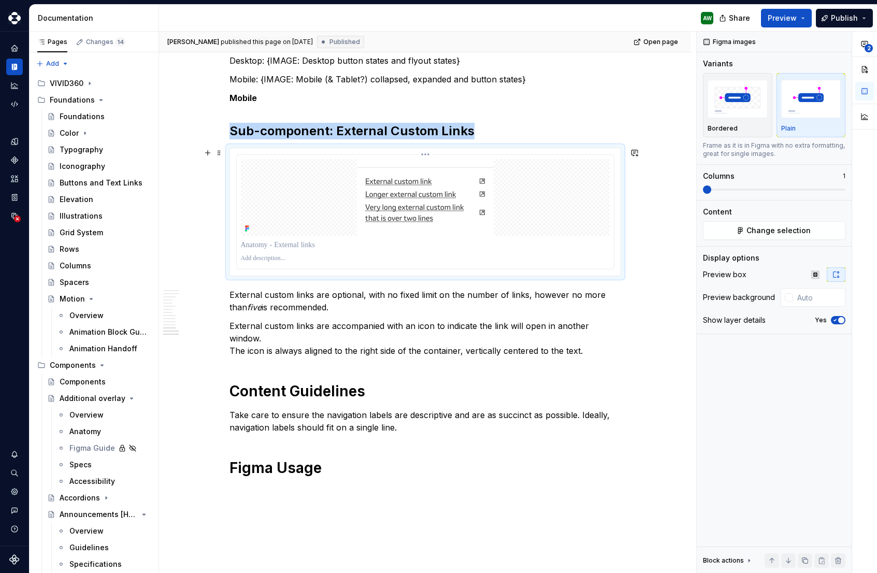
click at [421, 238] on div at bounding box center [425, 245] width 369 height 14
click at [731, 86] on img "button" at bounding box center [737, 99] width 60 height 38
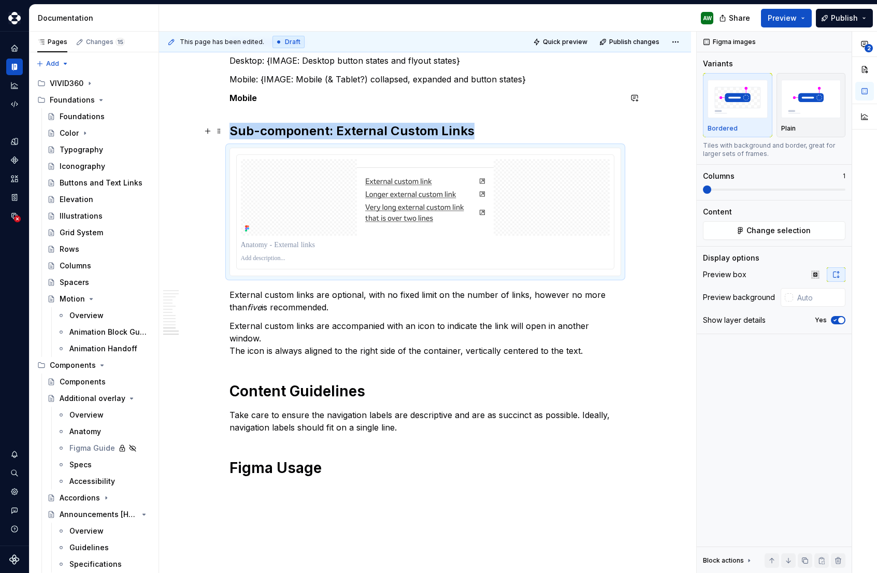
type textarea "*"
click at [287, 245] on p at bounding box center [425, 245] width 369 height 10
click at [278, 243] on p at bounding box center [425, 245] width 369 height 10
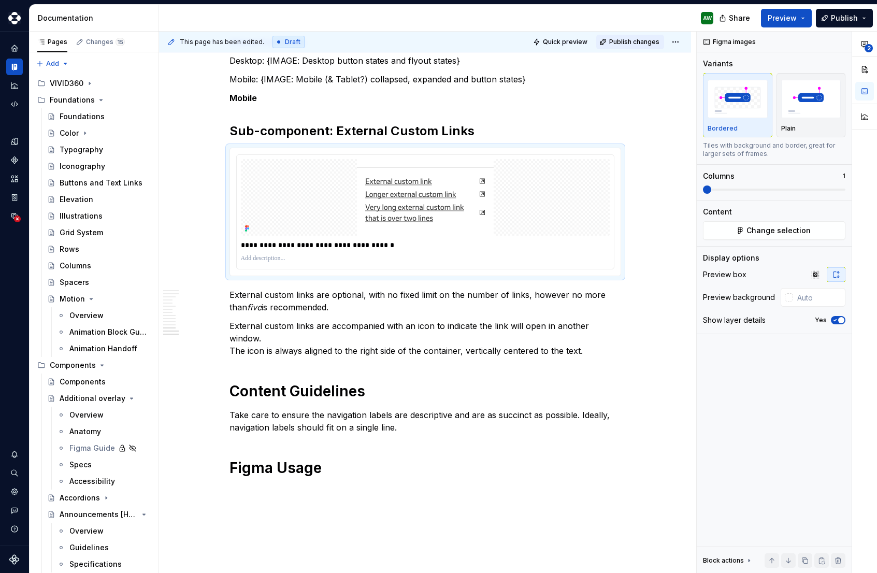
click at [645, 43] on span "Publish changes" at bounding box center [634, 42] width 50 height 8
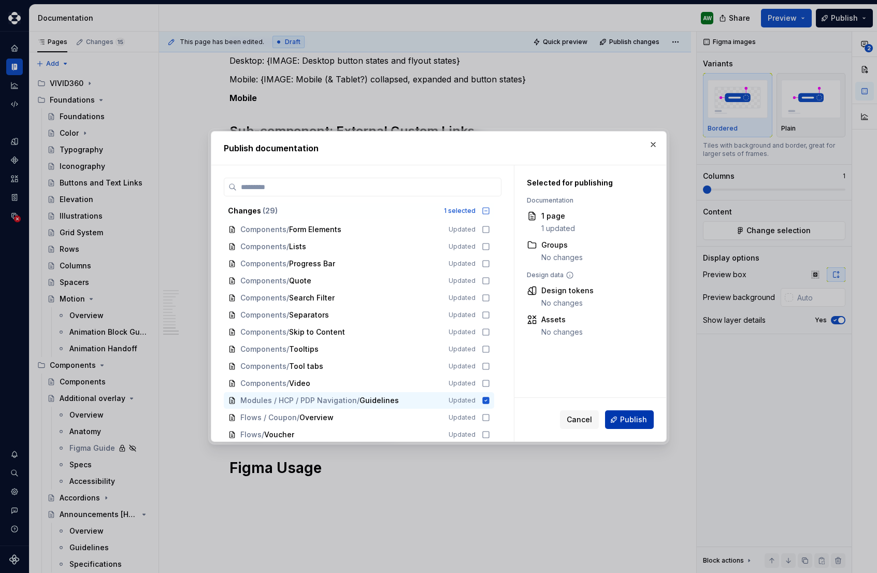
click at [621, 423] on span "Publish" at bounding box center [633, 419] width 27 height 10
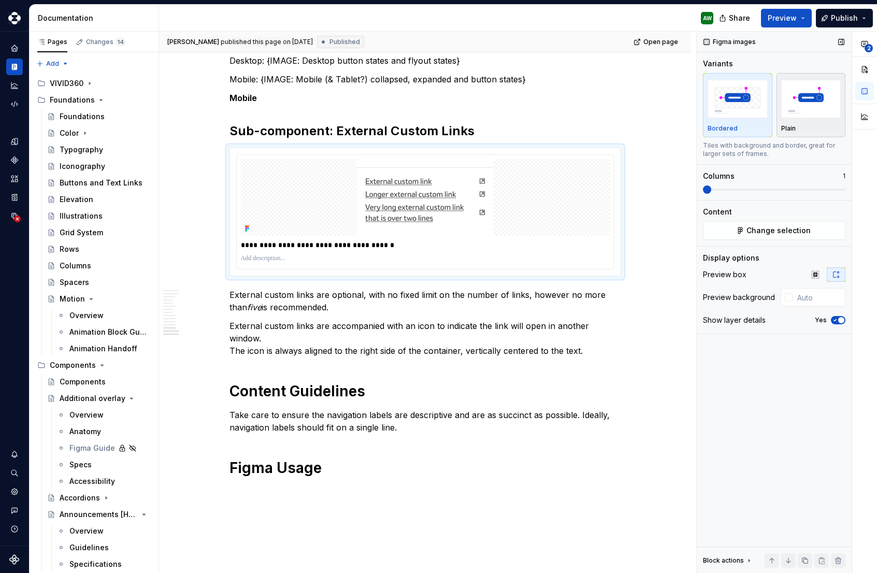
click at [800, 105] on img "button" at bounding box center [811, 99] width 60 height 38
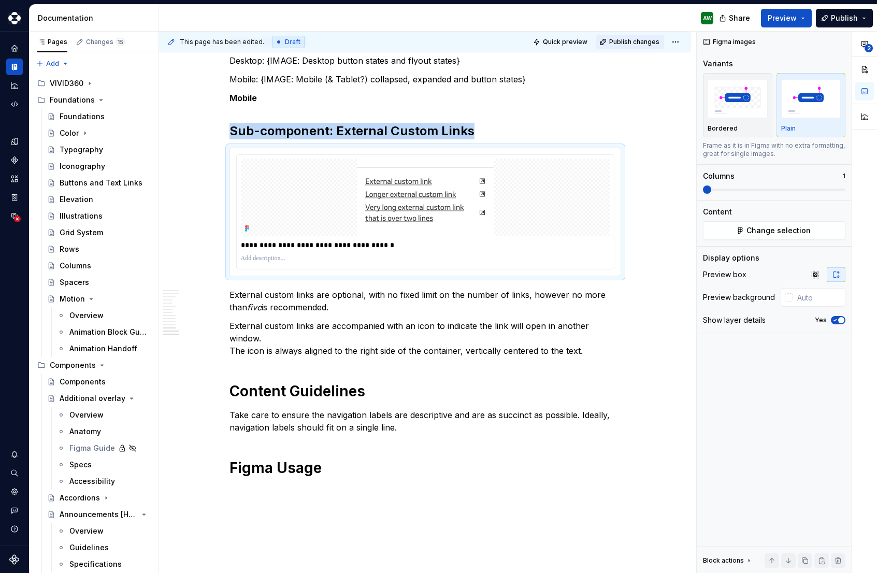
click at [624, 40] on span "Publish changes" at bounding box center [634, 42] width 50 height 8
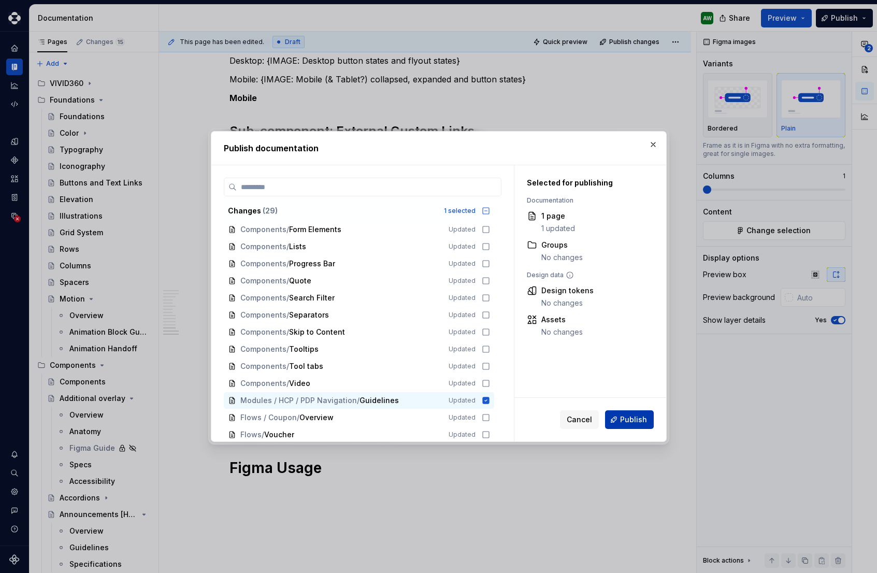
click at [633, 414] on span "Publish" at bounding box center [633, 419] width 27 height 10
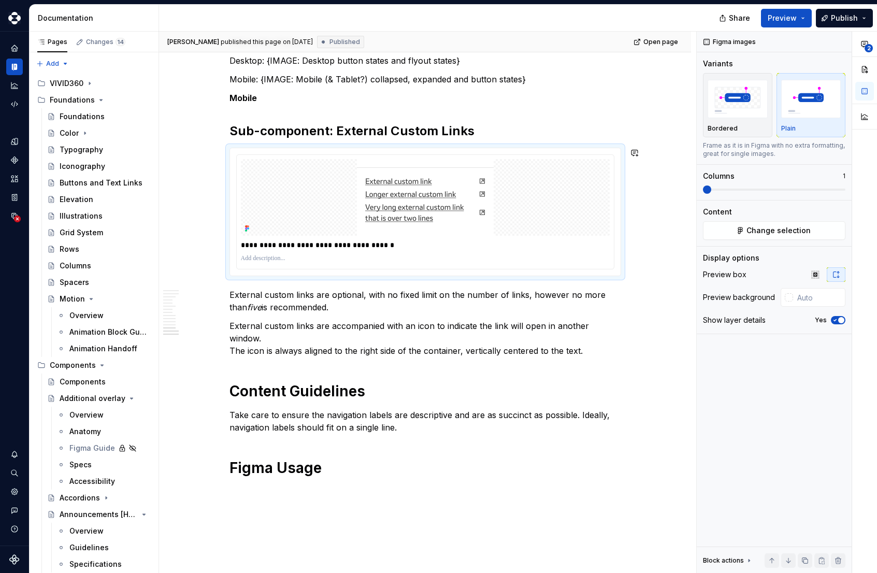
type textarea "*"
